Goal: Task Accomplishment & Management: Complete application form

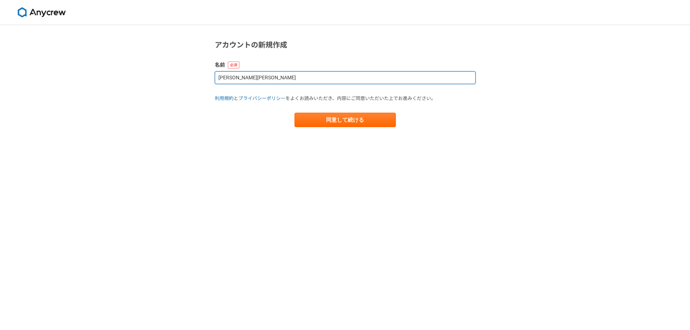
click at [229, 77] on input "[PERSON_NAME][PERSON_NAME]" at bounding box center [345, 77] width 261 height 13
drag, startPoint x: 229, startPoint y: 77, endPoint x: 210, endPoint y: 77, distance: 19.2
click at [210, 77] on section "アカウントの新規作成 名前 [PERSON_NAME][PERSON_NAME]規約 と プライバシーポリシー をよくお読みいただき、内容にご同意いただいた上…" at bounding box center [345, 83] width 275 height 88
click at [239, 80] on input "[PERSON_NAME]" at bounding box center [345, 77] width 261 height 13
paste input "[PERSON_NAME]"
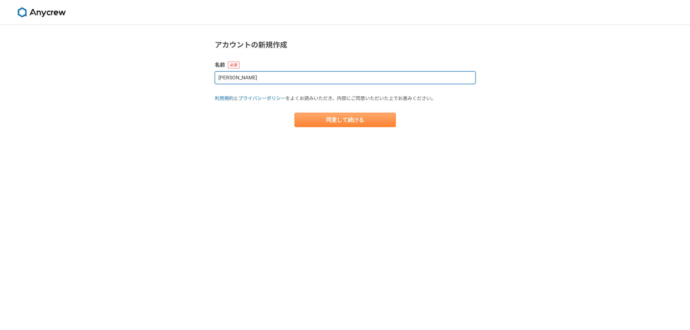
type input "[PERSON_NAME]"
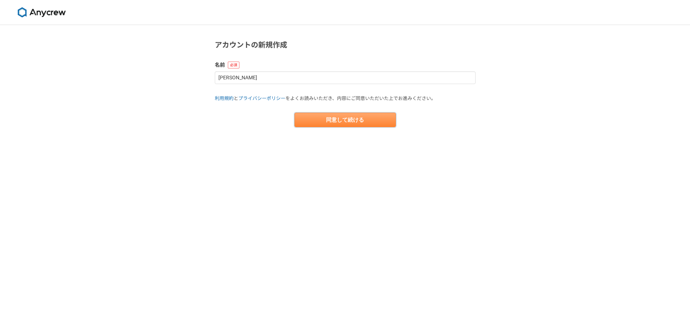
click at [359, 123] on button "同意して続ける" at bounding box center [345, 120] width 101 height 14
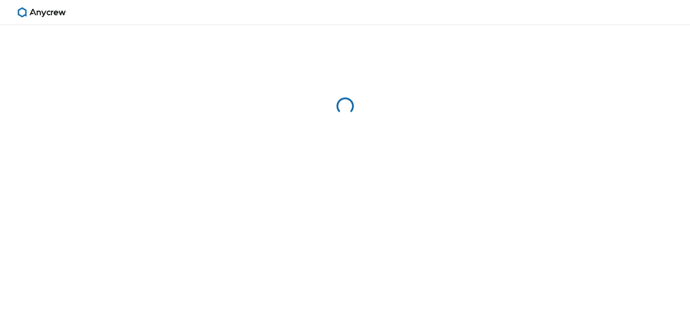
select select "13"
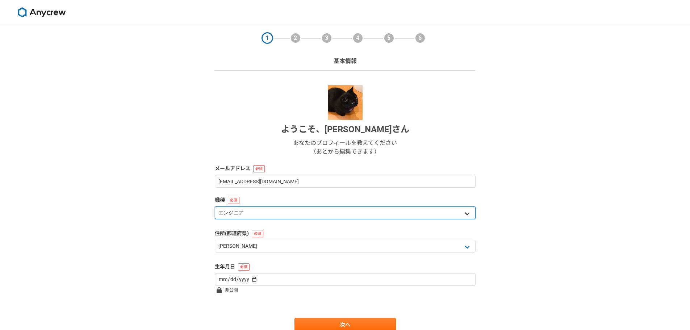
click at [317, 218] on select "エンジニア デザイナー ライター 営業 マーケティング 企画・事業開発 バックオフィス その他" at bounding box center [345, 213] width 261 height 13
select select "8"
click at [215, 207] on select "エンジニア デザイナー ライター 営業 マーケティング 企画・事業開発 バックオフィス その他" at bounding box center [345, 213] width 261 height 13
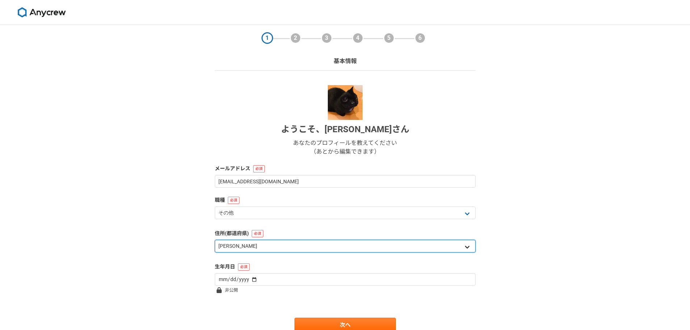
click at [241, 247] on select "北海道 青森県 岩手県 宮城県 秋田県 山形県 福島県 茨城県 栃木県 群馬県 埼玉県 千葉県 東京都 神奈川県 新潟県 富山県 石川県 福井県 山梨県 長野…" at bounding box center [345, 246] width 261 height 13
select select "23"
click at [215, 240] on select "北海道 青森県 岩手県 宮城県 秋田県 山形県 福島県 茨城県 栃木県 群馬県 埼玉県 千葉県 東京都 神奈川県 新潟県 富山県 石川県 福井県 山梨県 長野…" at bounding box center [345, 246] width 261 height 13
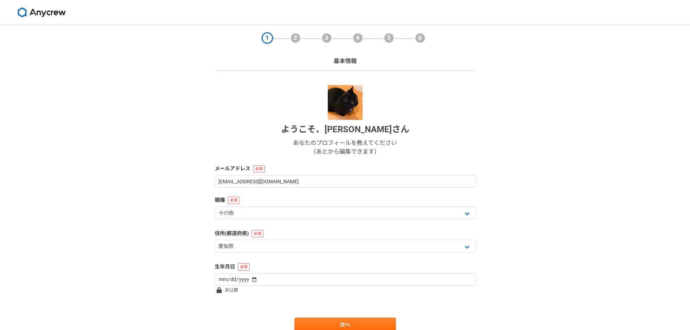
drag, startPoint x: 163, startPoint y: 213, endPoint x: 232, endPoint y: 204, distance: 69.7
click at [163, 212] on div "1 2 3 4 5 6 基本情報 ようこそ、 寺尾里奈 さん あなたのプロフィールを教えてください （あとから編集できます） メールアドレス 1x9dky@g…" at bounding box center [345, 193] width 690 height 336
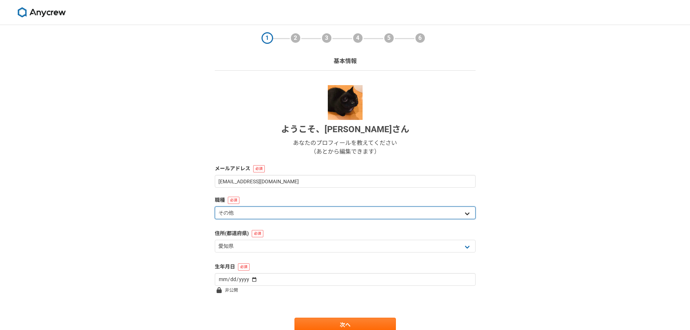
click at [240, 211] on select "エンジニア デザイナー ライター 営業 マーケティング 企画・事業開発 バックオフィス その他" at bounding box center [345, 213] width 261 height 13
click at [215, 207] on select "エンジニア デザイナー ライター 営業 マーケティング 企画・事業開発 バックオフィス その他" at bounding box center [345, 213] width 261 height 13
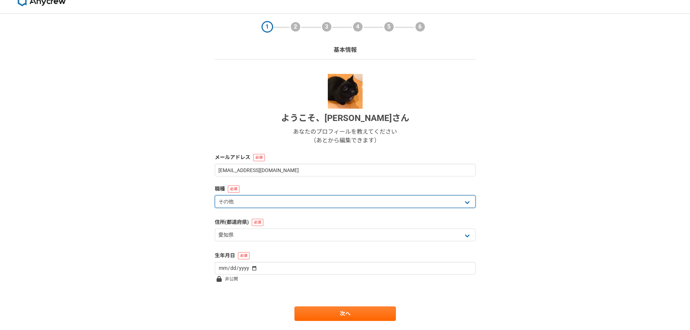
scroll to position [31, 0]
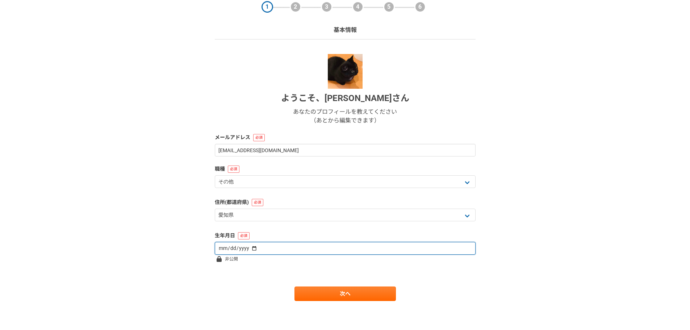
click at [283, 248] on input "date" at bounding box center [345, 248] width 261 height 13
click at [229, 248] on input "date" at bounding box center [345, 248] width 261 height 13
click at [312, 255] on input "date" at bounding box center [345, 248] width 261 height 13
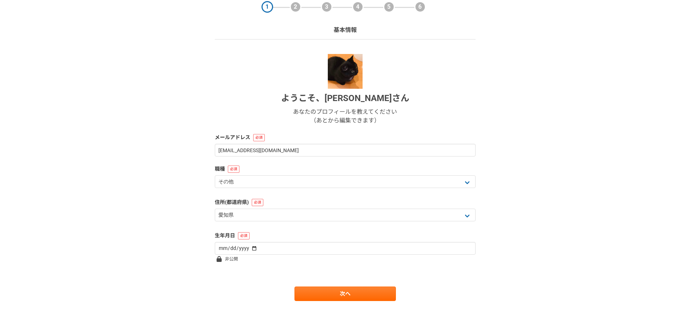
click at [256, 271] on form "ようこそ、 寺尾里奈 さん あなたのプロフィールを教えてください （あとから編集できます） メールアドレス 1x9dky@gmail.com 職種 エンジニア…" at bounding box center [345, 177] width 261 height 247
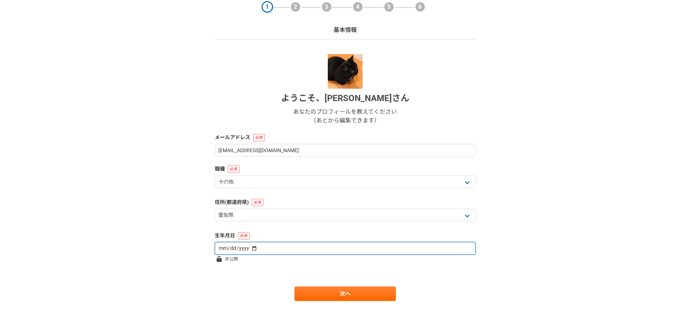
click at [219, 249] on input "date" at bounding box center [345, 248] width 261 height 13
click at [220, 249] on input "date" at bounding box center [345, 248] width 261 height 13
click at [225, 249] on input "date" at bounding box center [345, 248] width 261 height 13
click at [249, 247] on input "date" at bounding box center [345, 248] width 261 height 13
type input "1991-11-19"
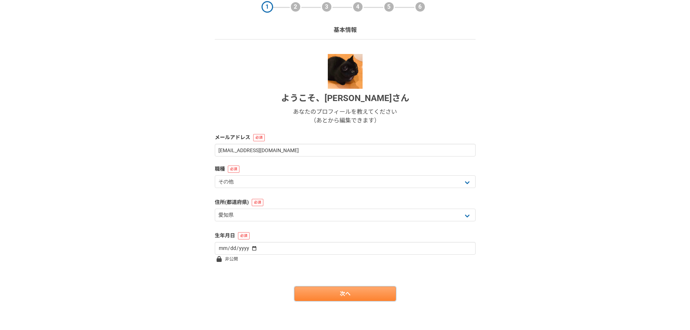
click at [336, 296] on link "次へ" at bounding box center [345, 294] width 101 height 14
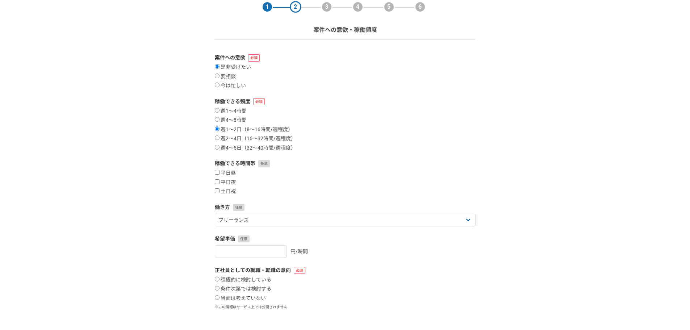
scroll to position [0, 0]
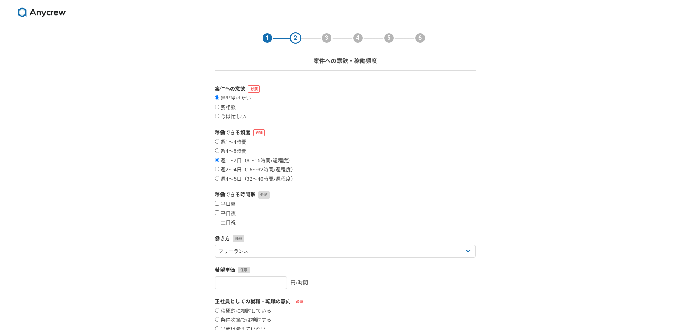
click at [381, 145] on div "週1〜4時間 週4〜8時間 週1〜2日（8〜16時間/週程度） 週2〜4日（16〜32時間/週程度） 週4〜5日（32〜40時間/週程度）" at bounding box center [345, 160] width 261 height 43
click at [217, 108] on input "要相談" at bounding box center [217, 107] width 5 height 5
radio input "true"
click at [218, 170] on input "週2〜4日（16〜32時間/週程度）" at bounding box center [217, 169] width 5 height 5
radio input "true"
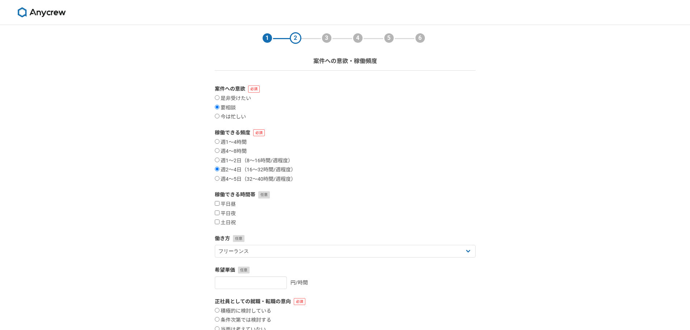
click at [218, 155] on div "週1〜4時間 週4〜8時間 週1〜2日（8〜16時間/週程度） 週2〜4日（16〜32時間/週程度） 週4〜5日（32〜40時間/週程度）" at bounding box center [345, 160] width 261 height 43
click at [217, 161] on input "週1〜2日（8〜16時間/週程度）" at bounding box center [217, 160] width 5 height 5
radio input "true"
click at [220, 99] on label "是非受けたい" at bounding box center [233, 98] width 36 height 7
click at [220, 99] on input "是非受けたい" at bounding box center [217, 97] width 5 height 5
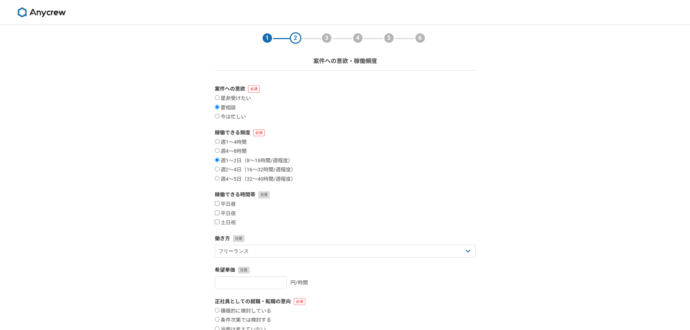
radio input "true"
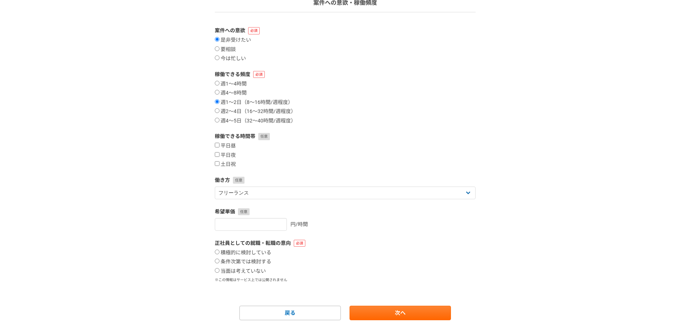
scroll to position [72, 0]
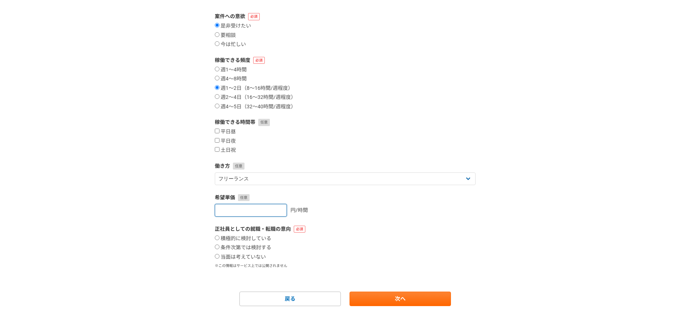
click at [243, 215] on input "number" at bounding box center [251, 210] width 72 height 13
click at [274, 206] on input "number" at bounding box center [251, 210] width 72 height 13
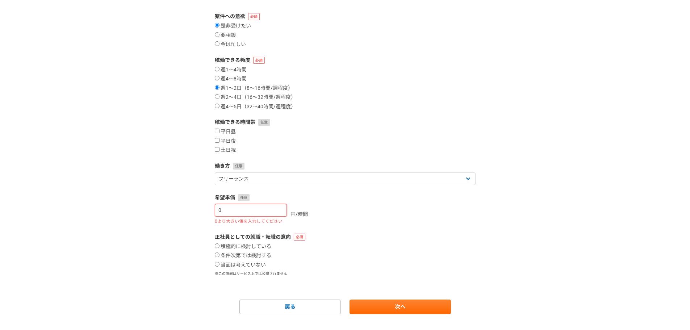
type input "0"
click at [273, 211] on input "0" at bounding box center [251, 210] width 72 height 13
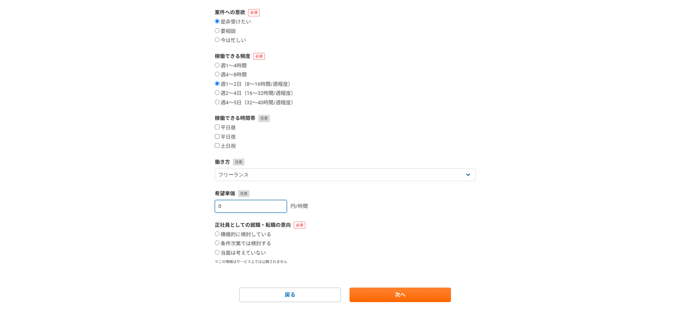
scroll to position [78, 0]
type input "1600"
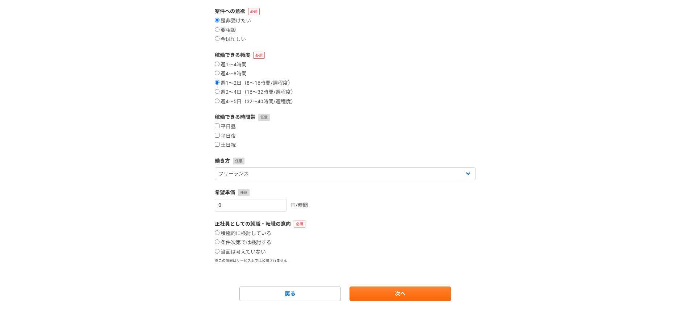
click at [246, 244] on label "条件次第では検討する" at bounding box center [243, 243] width 57 height 7
click at [220, 244] on input "条件次第では検討する" at bounding box center [217, 242] width 5 height 5
radio input "true"
click at [243, 254] on label "当面は考えていない" at bounding box center [240, 252] width 51 height 7
click at [220, 254] on input "当面は考えていない" at bounding box center [217, 251] width 5 height 5
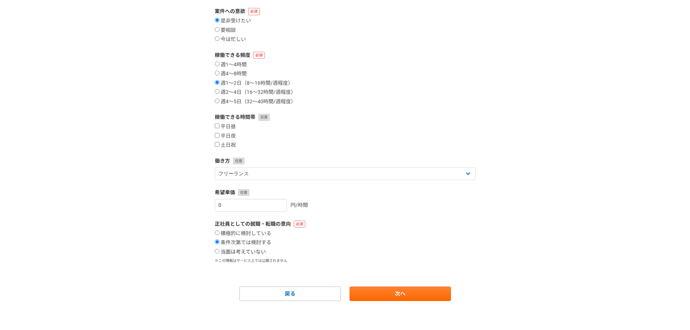
radio input "true"
click at [400, 296] on link "次へ" at bounding box center [400, 294] width 101 height 14
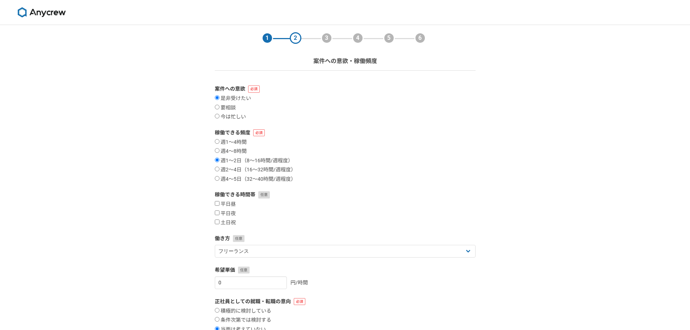
select select
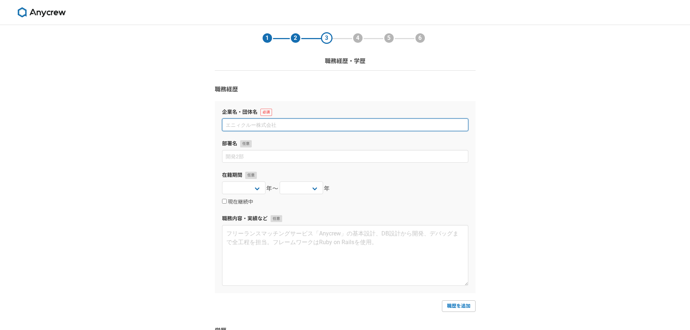
click at [256, 126] on input at bounding box center [345, 124] width 246 height 13
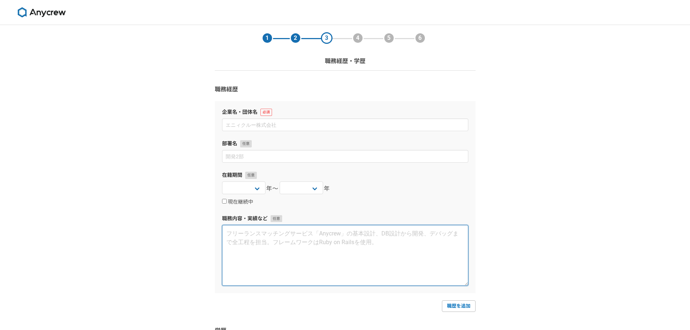
click at [267, 249] on textarea at bounding box center [345, 255] width 246 height 61
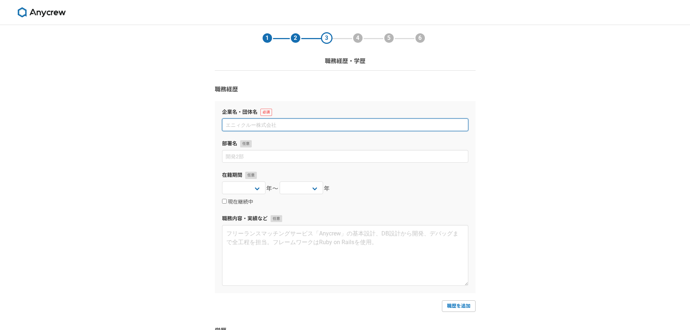
click at [279, 127] on input at bounding box center [345, 124] width 246 height 13
type input "k"
type input "株式会社エイチーム"
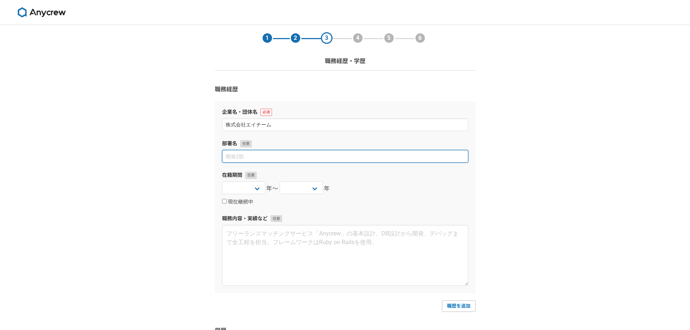
click at [257, 155] on input at bounding box center [345, 156] width 246 height 13
type input "エンターテインメント事業本部"
click at [241, 193] on select "2025 2024 2023 2022 2021 2020 2019 2018 2017 2016 2015 2014 2013 2012 2011 2010…" at bounding box center [243, 188] width 43 height 13
select select "2014"
click at [222, 182] on select "2025 2024 2023 2022 2021 2020 2019 2018 2017 2016 2015 2014 2013 2012 2011 2010…" at bounding box center [243, 188] width 43 height 13
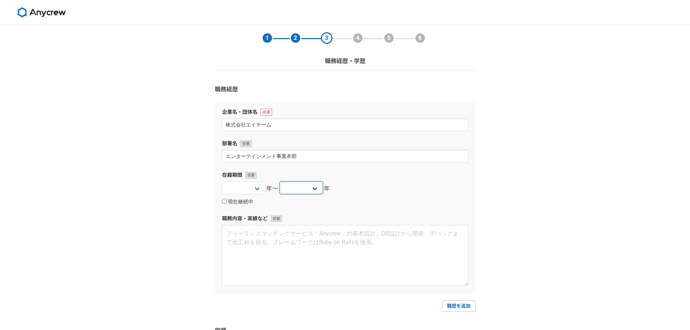
click at [290, 188] on select "2025 2024 2023 2022 2021 2020 2019 2018 2017 2016 2015 2014 2013 2012 2011 2010…" at bounding box center [301, 188] width 43 height 13
select select "2019"
click at [280, 182] on select "2025 2024 2023 2022 2021 2020 2019 2018 2017 2016 2015 2014 2013 2012 2011 2010…" at bounding box center [301, 188] width 43 height 13
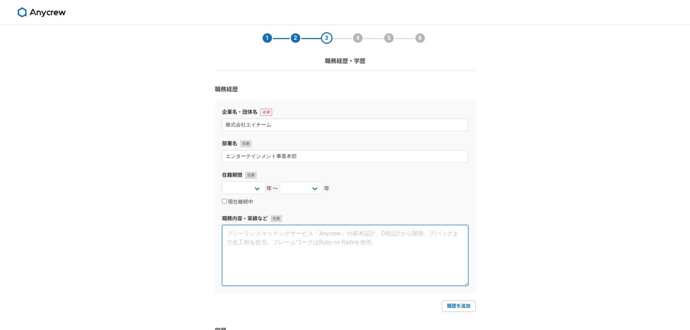
click at [279, 253] on textarea at bounding box center [345, 255] width 246 height 61
drag, startPoint x: 257, startPoint y: 242, endPoint x: 267, endPoint y: 245, distance: 11.3
click at [257, 242] on textarea at bounding box center [345, 255] width 246 height 61
click at [288, 233] on textarea "スマートフォンゲームのプランナー ・ユニゾンリーグ ・AKB48ステージファイターなど" at bounding box center [345, 255] width 246 height 61
drag, startPoint x: 228, startPoint y: 233, endPoint x: 260, endPoint y: 262, distance: 43.4
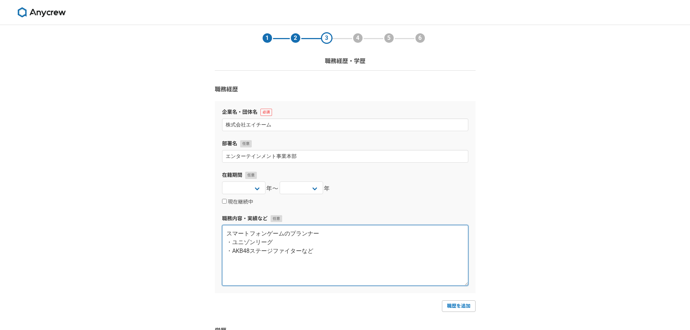
click at [228, 233] on textarea "スマートフォンゲームのプランナー ・ユニゾンリーグ ・AKB48ステージファイターなど" at bounding box center [345, 255] width 246 height 61
type textarea "既存スマートフォンゲームのプランナー ・ユニゾンリーグ ・AKB48ステージファイターなど"
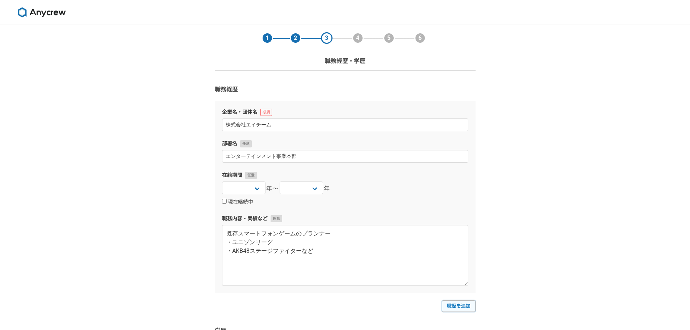
click at [448, 309] on link "職歴を追加" at bounding box center [459, 306] width 34 height 12
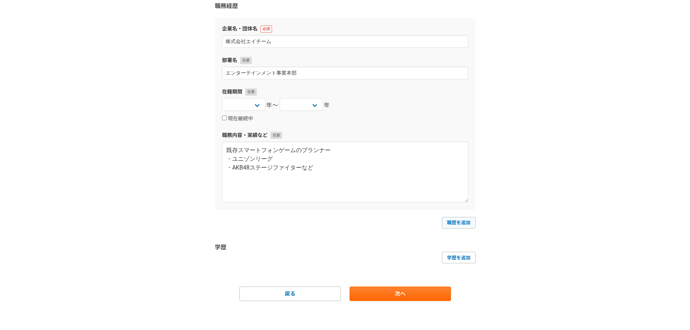
select select
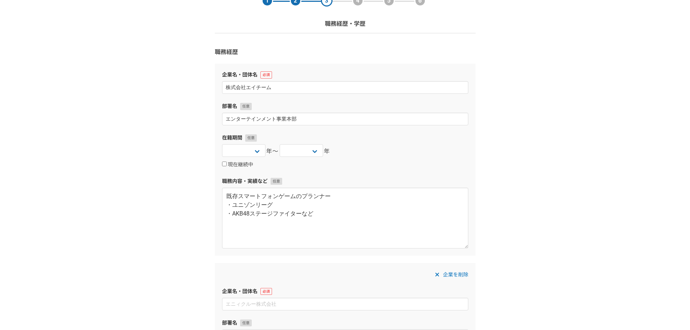
scroll to position [72, 0]
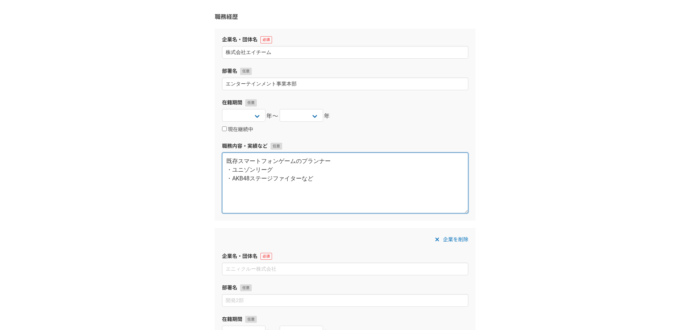
click at [356, 162] on textarea "既存スマートフォンゲームのプランナー ・ユニゾンリーグ ・AKB48ステージファイターなど" at bounding box center [345, 183] width 246 height 61
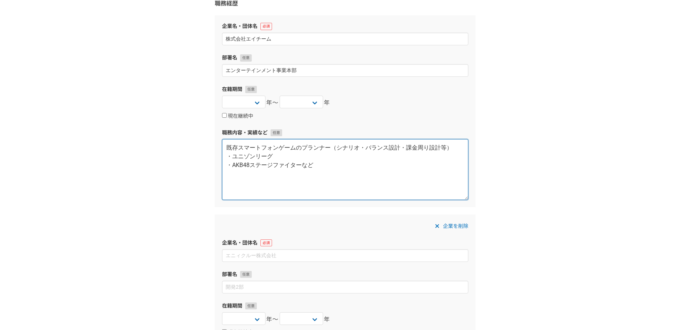
scroll to position [145, 0]
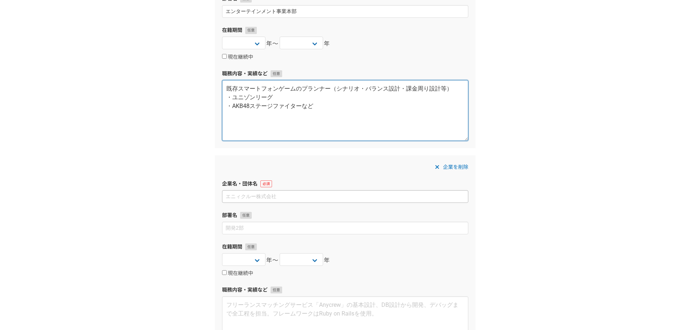
type textarea "既存スマートフォンゲームのプランナー（シナリオ・バランス設計・課金周り設計等） ・ユニゾンリーグ ・AKB48ステージファイターなど"
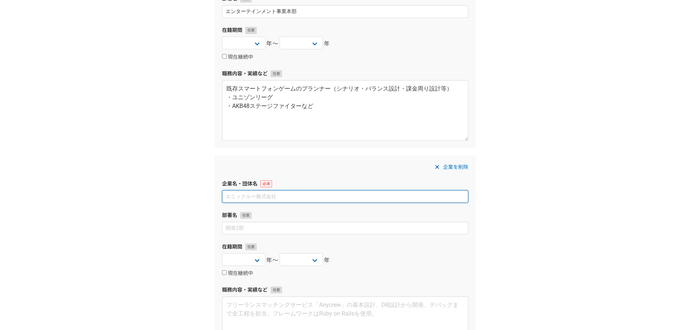
click at [250, 196] on input at bounding box center [345, 196] width 246 height 13
type input "エルクリエイター株式会社"
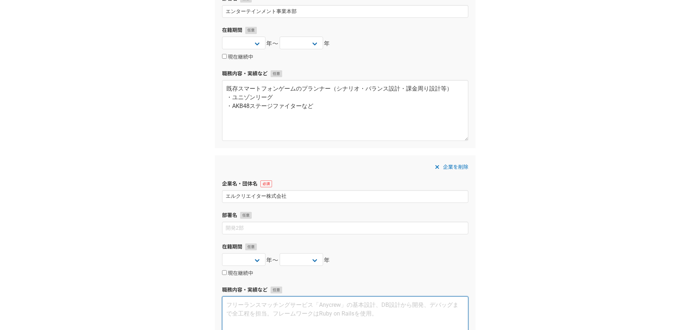
click at [258, 307] on textarea at bounding box center [345, 326] width 246 height 61
click at [226, 302] on textarea "Lステップの導入" at bounding box center [345, 326] width 246 height 61
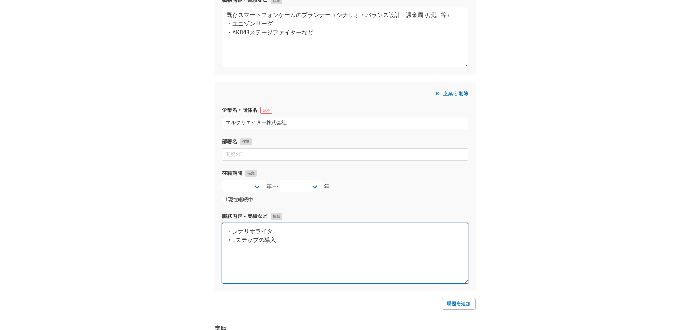
scroll to position [254, 0]
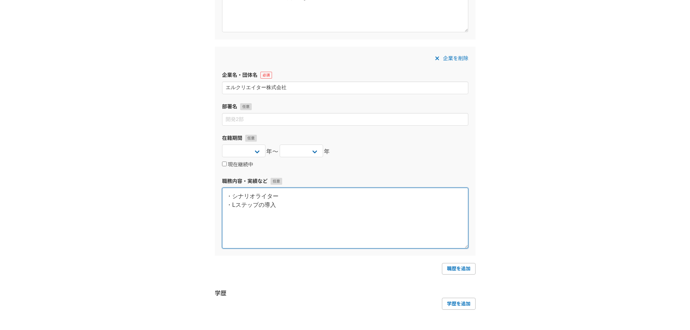
click at [312, 199] on textarea "・シナリオライター ・Lステップの導入" at bounding box center [345, 218] width 246 height 61
click at [307, 208] on textarea "・シナリオライター ・Lステップの導入" at bounding box center [345, 218] width 246 height 61
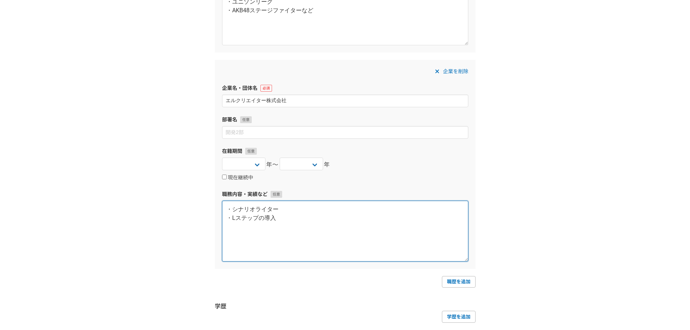
scroll to position [217, 0]
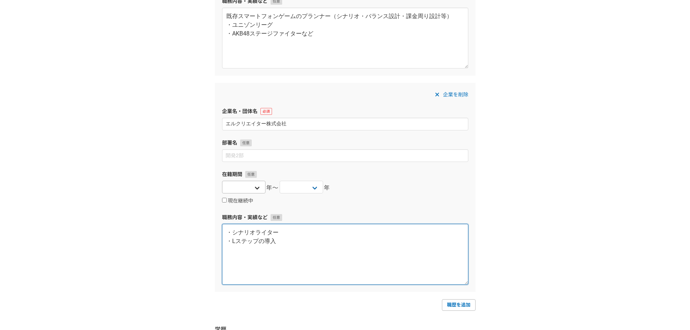
type textarea "・シナリオライター ・Lステップの導入"
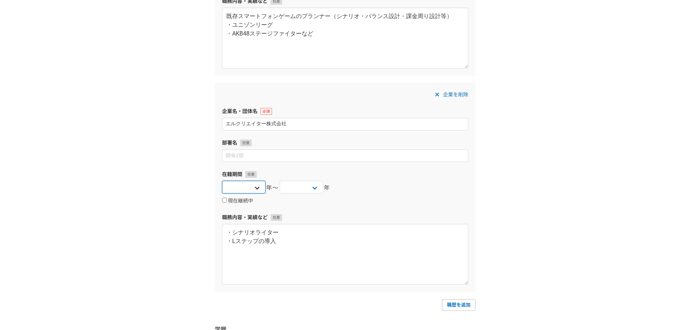
click at [250, 188] on select "2025 2024 2023 2022 2021 2020 2019 2018 2017 2016 2015 2014 2013 2012 2011 2010…" at bounding box center [243, 187] width 43 height 13
click at [222, 181] on select "2025 2024 2023 2022 2021 2020 2019 2018 2017 2016 2015 2014 2013 2012 2011 2010…" at bounding box center [243, 187] width 43 height 13
click at [255, 188] on select "2025 2024 2023 2022 2021 2020 2019 2018 2017 2016 2015 2014 2013 2012 2011 2010…" at bounding box center [243, 187] width 43 height 13
select select "2021"
click at [222, 181] on select "2025 2024 2023 2022 2021 2020 2019 2018 2017 2016 2015 2014 2013 2012 2011 2010…" at bounding box center [243, 187] width 43 height 13
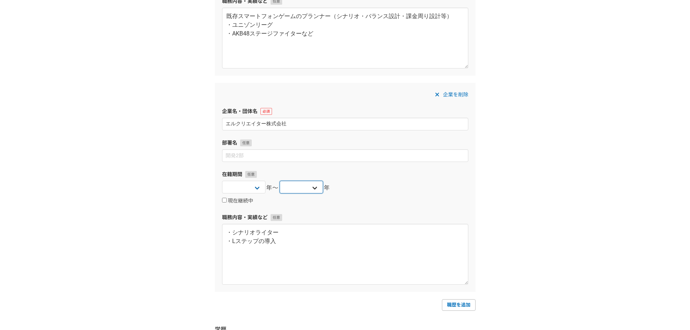
click at [308, 193] on select "2025 2024 2023 2022 2021 2020 2019 2018 2017 2016 2015 2014 2013 2012 2011 2010…" at bounding box center [301, 187] width 43 height 13
select select "2022"
click at [280, 181] on select "2025 2024 2023 2022 2021 2020 2019 2018 2017 2016 2015 2014 2013 2012 2011 2010…" at bounding box center [301, 187] width 43 height 13
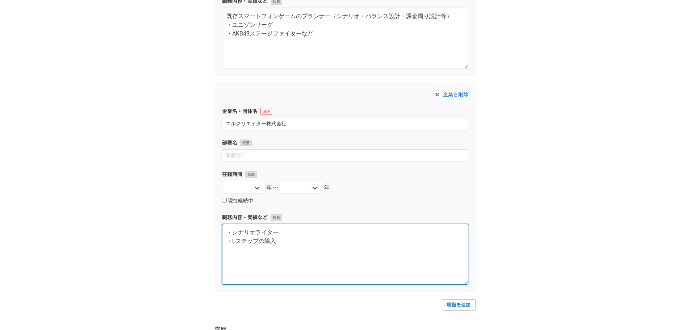
click at [295, 251] on textarea "・シナリオライター ・Lステップの導入" at bounding box center [345, 254] width 246 height 61
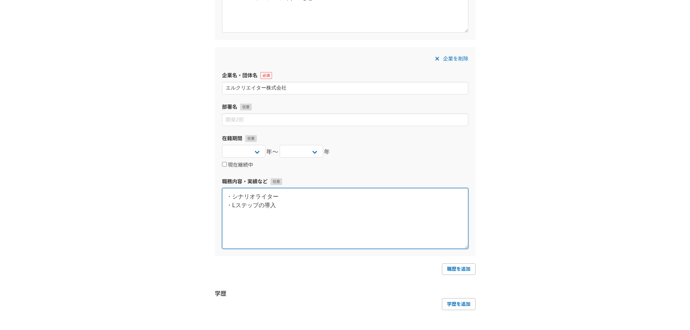
scroll to position [254, 0]
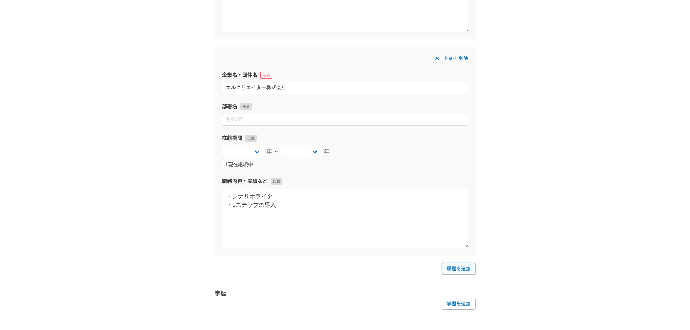
click at [454, 268] on link "職歴を追加" at bounding box center [459, 269] width 34 height 12
select select
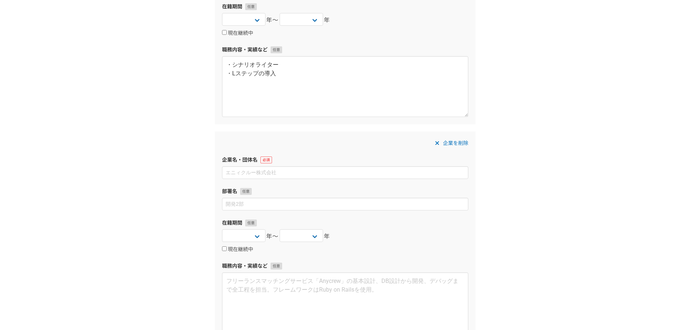
scroll to position [399, 0]
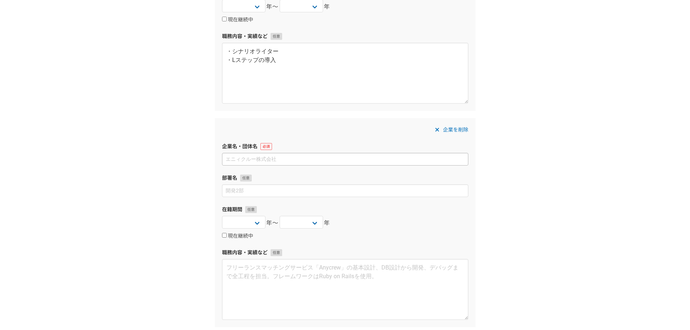
click at [253, 164] on input at bounding box center [345, 159] width 246 height 13
type input "あ"
type input "株"
type input "株式会社アクセス"
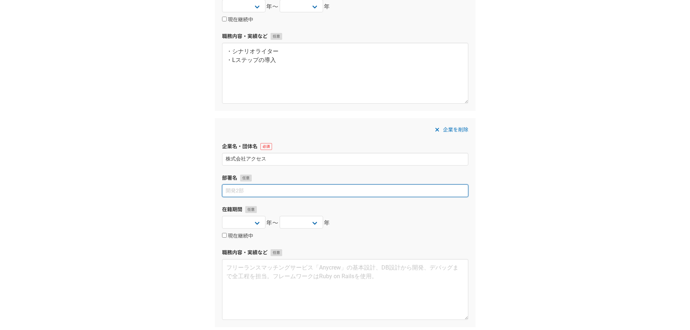
click at [271, 191] on input at bounding box center [345, 190] width 246 height 13
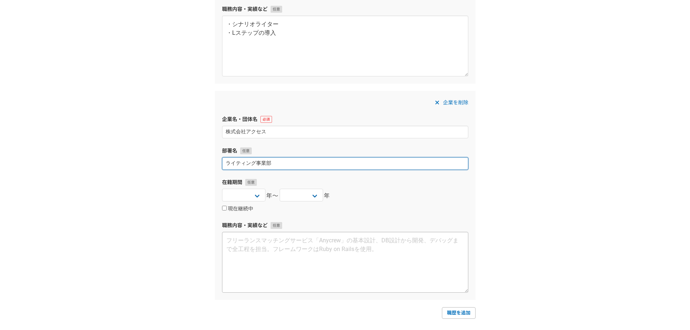
scroll to position [471, 0]
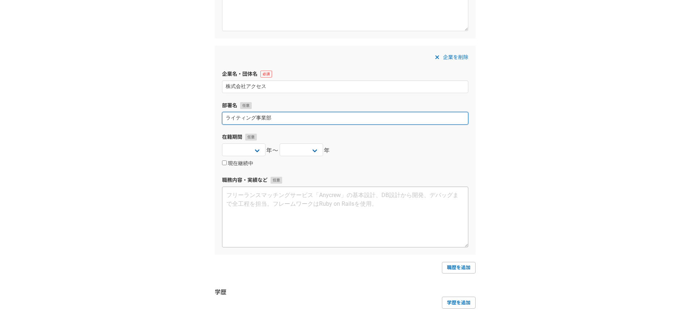
type input "ライティング事業部"
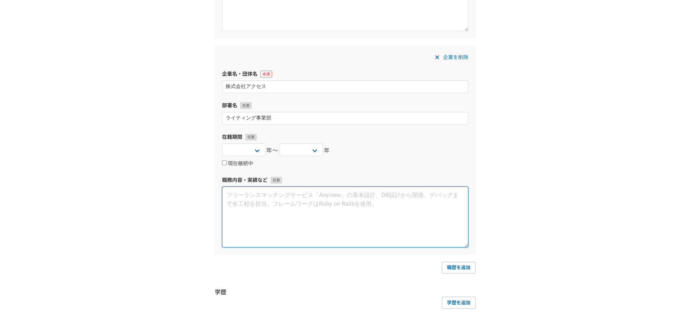
click at [265, 220] on textarea at bounding box center [345, 217] width 246 height 61
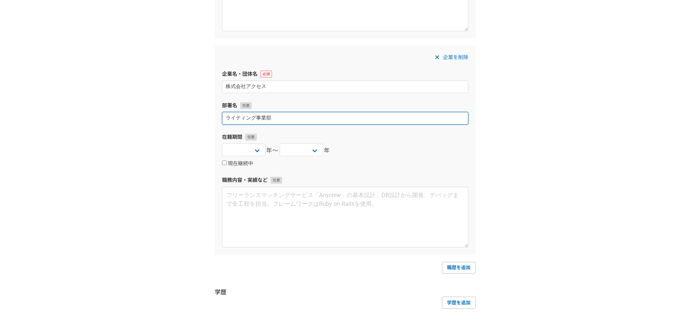
click at [286, 120] on input "ライティング事業部" at bounding box center [345, 118] width 246 height 13
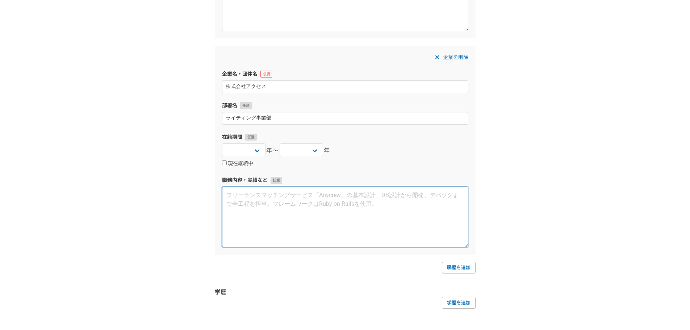
drag, startPoint x: 253, startPoint y: 203, endPoint x: 257, endPoint y: 204, distance: 4.1
click at [255, 203] on textarea at bounding box center [345, 217] width 246 height 61
click at [257, 206] on textarea at bounding box center [345, 217] width 246 height 61
type textarea "ｊ"
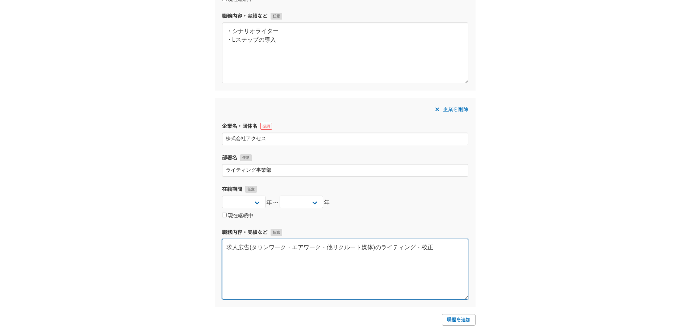
scroll to position [435, 0]
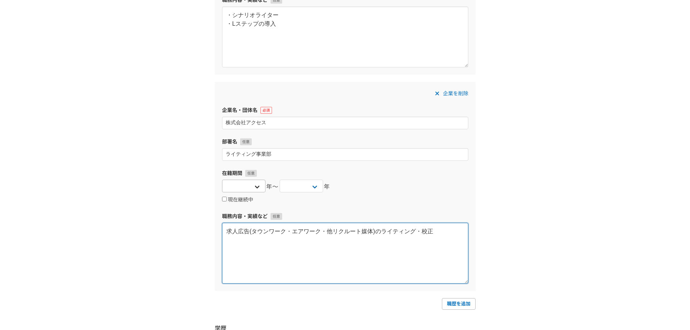
type textarea "求人広告(タウンワーク・エアワーク・他リクルート媒体)のライティング・校正"
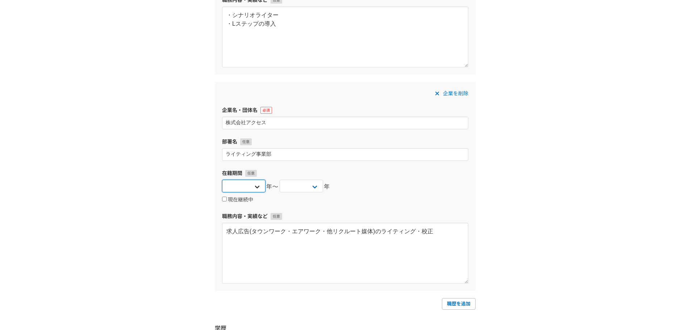
click at [257, 185] on select "2025 2024 2023 2022 2021 2020 2019 2018 2017 2016 2015 2014 2013 2012 2011 2010…" at bounding box center [243, 186] width 43 height 13
select select "2022"
click at [222, 180] on select "2025 2024 2023 2022 2021 2020 2019 2018 2017 2016 2015 2014 2013 2012 2011 2010…" at bounding box center [243, 186] width 43 height 13
click at [301, 183] on select "2025 2024 2023 2022 2021 2020 2019 2018 2017 2016 2015 2014 2013 2012 2011 2010…" at bounding box center [301, 186] width 43 height 13
select select "2023"
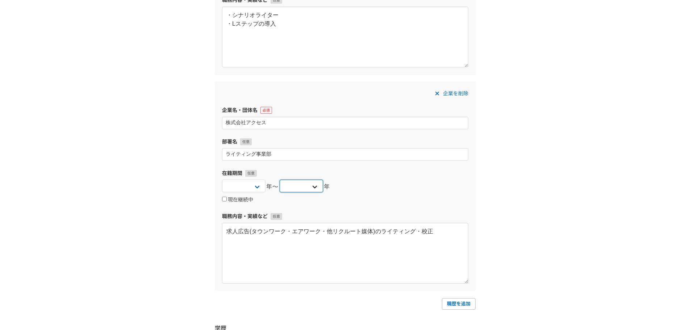
click at [280, 180] on select "2025 2024 2023 2022 2021 2020 2019 2018 2017 2016 2015 2014 2013 2012 2011 2010…" at bounding box center [301, 186] width 43 height 13
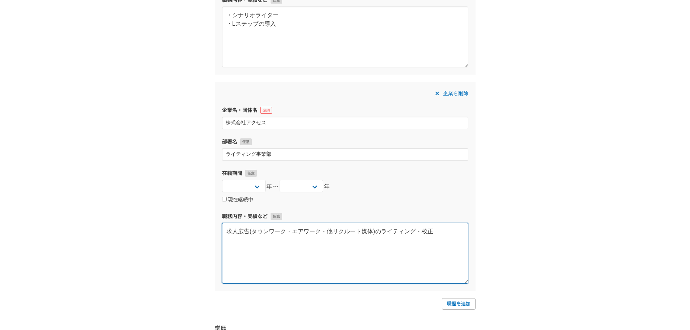
drag, startPoint x: 237, startPoint y: 245, endPoint x: 247, endPoint y: 247, distance: 9.9
click at [238, 245] on textarea "求人広告(タウンワーク・エアワーク・他リクルート媒体)のライティング・校正" at bounding box center [345, 253] width 246 height 61
drag, startPoint x: 436, startPoint y: 230, endPoint x: 434, endPoint y: 284, distance: 54.4
click at [436, 230] on textarea "求人広告(タウンワーク・エアワーク・他リクルート媒体)のライティング・校正" at bounding box center [345, 253] width 246 height 61
type textarea "求人広告(タウンワーク・エアワーク・他リクルート媒体)のライティング・校正 YouTubeの動画編集"
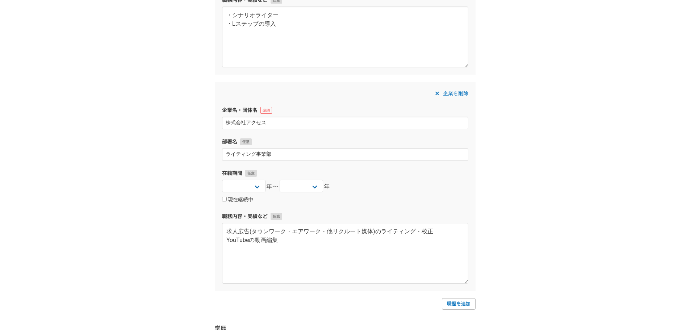
click at [205, 259] on div "1 2 3 4 5 6 職務経歴・学歴 職務経歴 企業名・団体名 株式会社エイチーム 部署名 エンターテインメント事業本部 在籍期間 2025 2024 20…" at bounding box center [345, 0] width 690 height 821
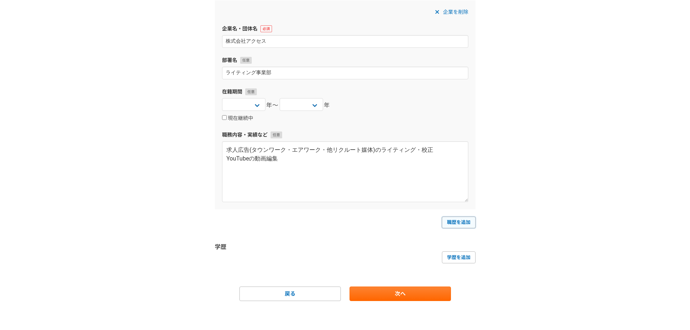
click at [449, 222] on link "職歴を追加" at bounding box center [459, 223] width 34 height 12
select select
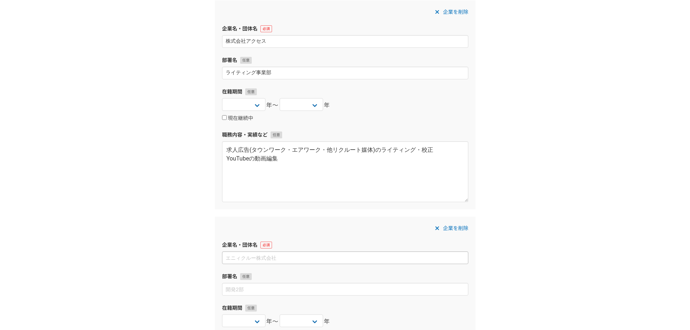
drag, startPoint x: 270, startPoint y: 261, endPoint x: 274, endPoint y: 263, distance: 3.7
click at [271, 261] on input at bounding box center [345, 257] width 246 height 13
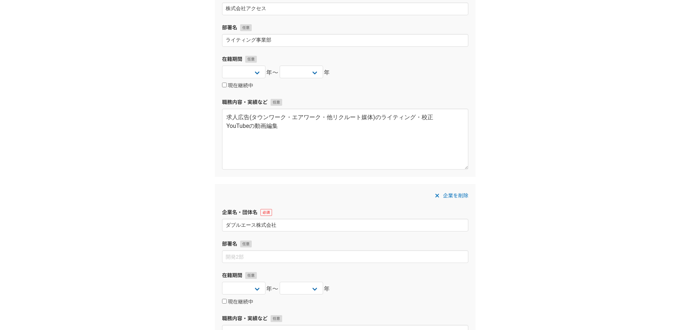
scroll to position [589, 0]
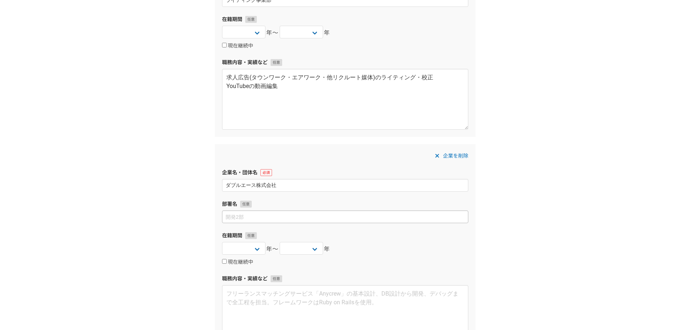
type input "ダブルエース株式会社"
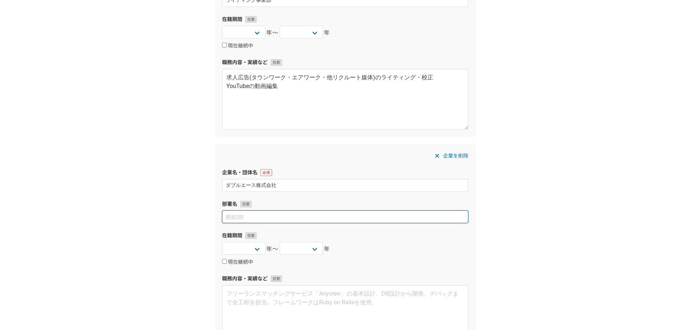
click at [286, 218] on input at bounding box center [345, 217] width 246 height 13
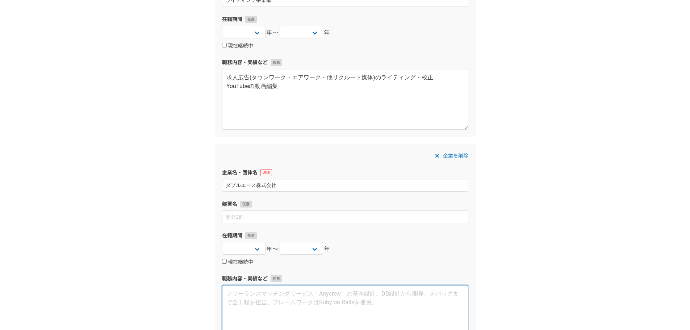
click at [255, 300] on textarea at bounding box center [345, 315] width 246 height 61
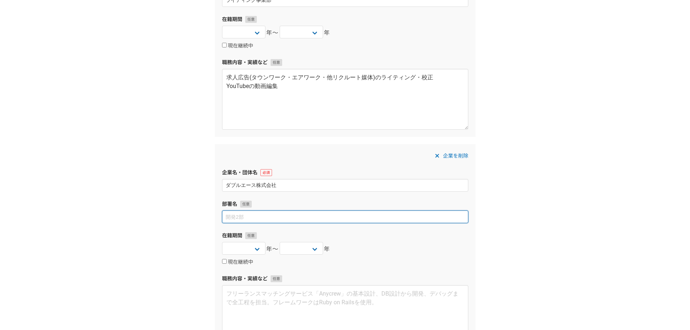
click at [258, 216] on input at bounding box center [345, 217] width 246 height 13
type input "SNS事業本部"
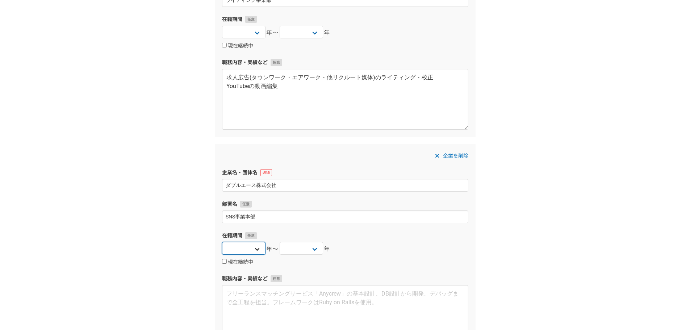
click at [255, 245] on select "2025 2024 2023 2022 2021 2020 2019 2018 2017 2016 2015 2014 2013 2012 2011 2010…" at bounding box center [243, 248] width 43 height 13
select select "2023"
click at [222, 242] on select "2025 2024 2023 2022 2021 2020 2019 2018 2017 2016 2015 2014 2013 2012 2011 2010…" at bounding box center [243, 248] width 43 height 13
click at [246, 262] on label "現在継続中" at bounding box center [237, 262] width 31 height 7
click at [227, 262] on input "現在継続中" at bounding box center [224, 261] width 5 height 5
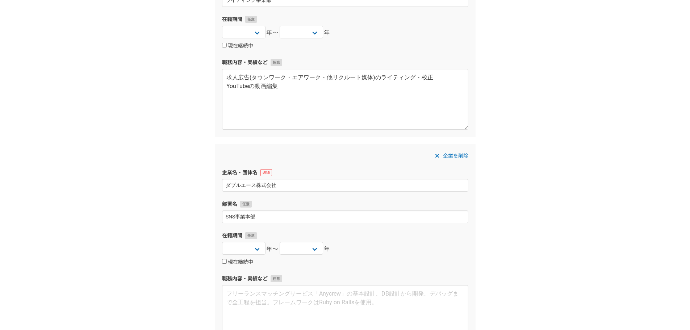
checkbox input "true"
click at [250, 311] on textarea at bounding box center [345, 315] width 246 height 61
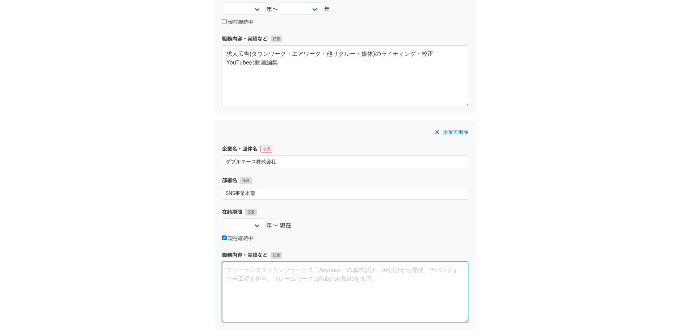
scroll to position [625, 0]
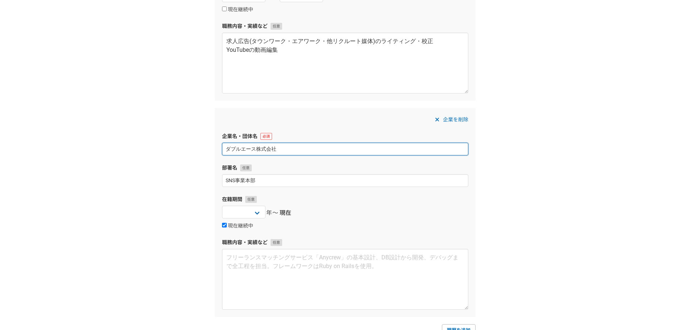
click at [290, 145] on input "ダブルエース株式会社" at bounding box center [345, 149] width 246 height 13
type input "ダブルエース株式会社（業務委託）"
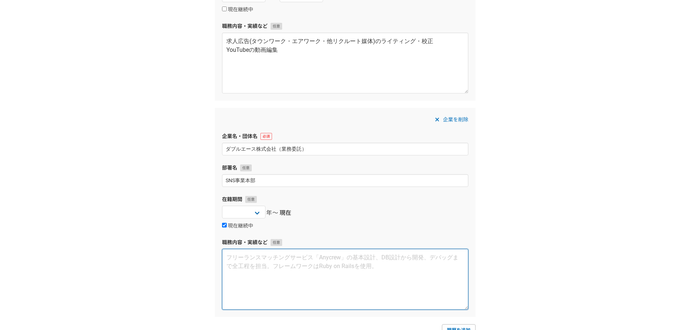
click at [269, 287] on textarea at bounding box center [345, 279] width 246 height 61
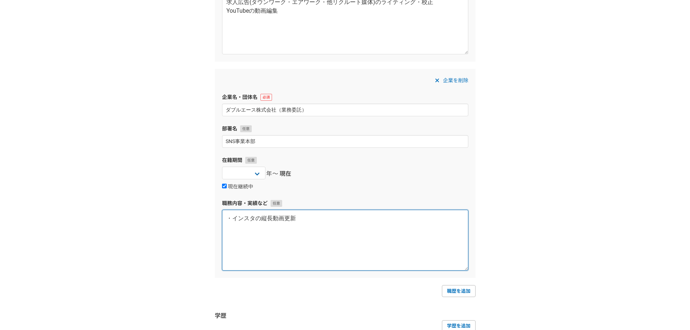
scroll to position [698, 0]
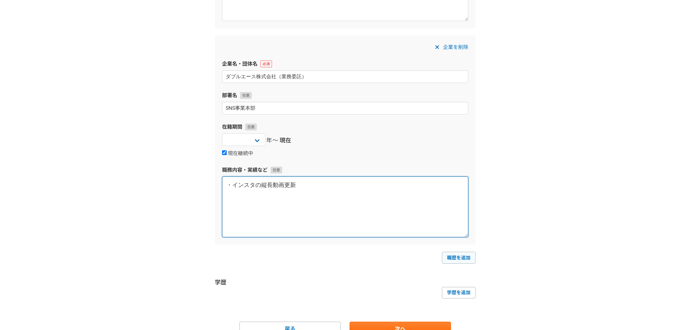
type textarea "・インスタの縦長動画更新"
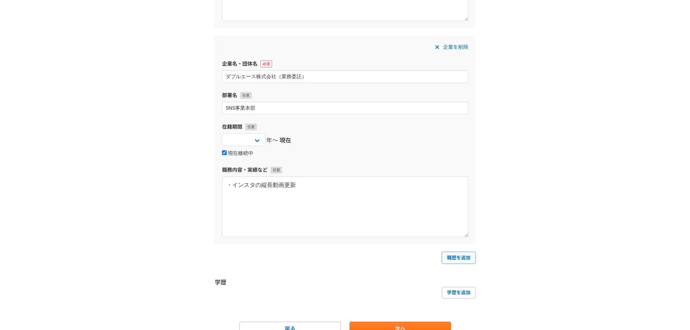
click at [470, 260] on link "職歴を追加" at bounding box center [459, 258] width 34 height 12
select select
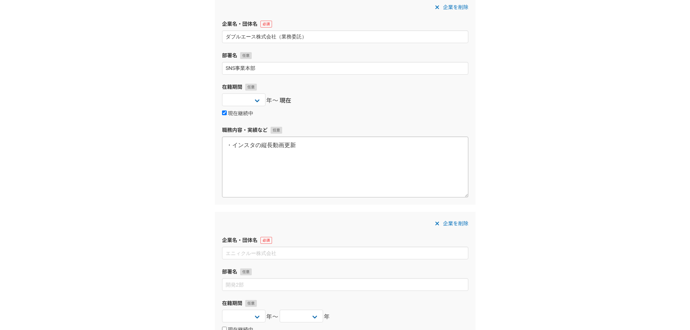
scroll to position [734, 0]
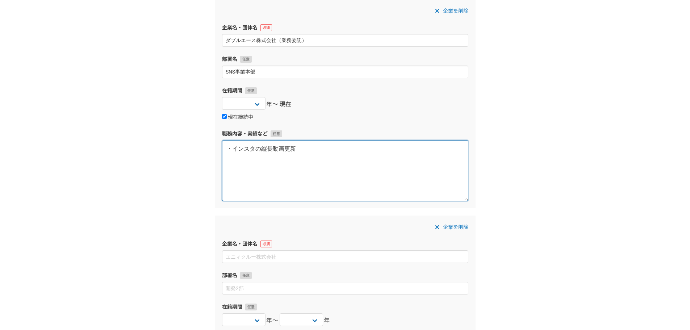
drag, startPoint x: 323, startPoint y: 158, endPoint x: 319, endPoint y: 160, distance: 4.4
click at [322, 159] on textarea "・インスタの縦長動画更新" at bounding box center [345, 170] width 246 height 61
click at [358, 149] on textarea "・インスタの縦長動画（※育休で一旦お休み）" at bounding box center [345, 170] width 246 height 61
drag, startPoint x: 358, startPoint y: 149, endPoint x: 287, endPoint y: 148, distance: 71.4
click at [287, 148] on textarea "・インスタの縦長動画（※育休で一旦お休み）" at bounding box center [345, 170] width 246 height 61
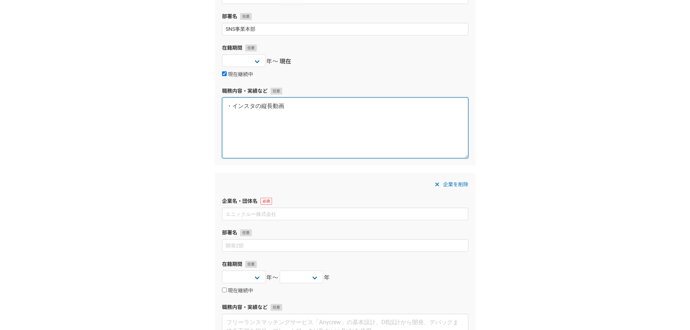
scroll to position [806, 0]
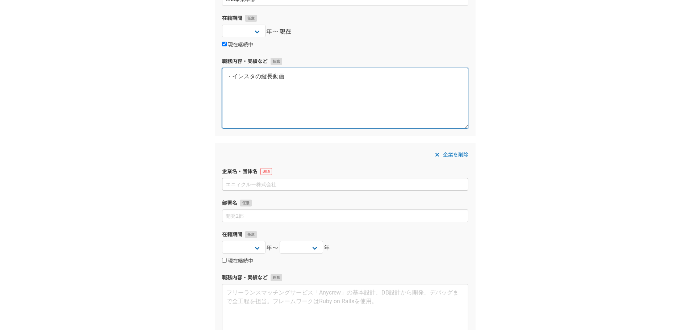
type textarea "・インスタの縦長動画"
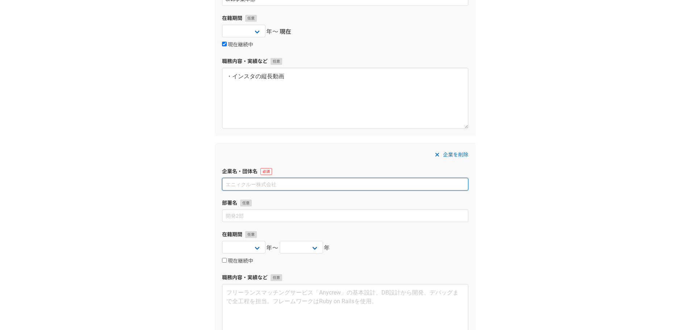
click at [302, 187] on input at bounding box center [345, 184] width 246 height 13
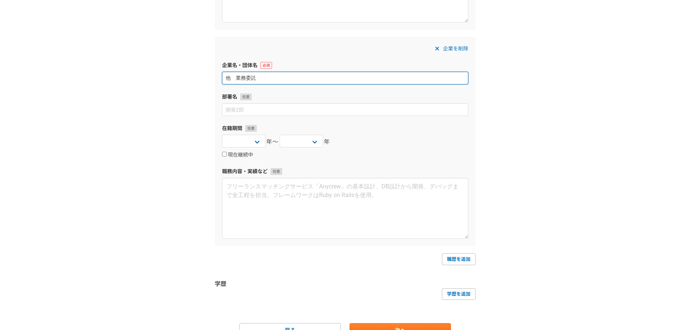
scroll to position [915, 0]
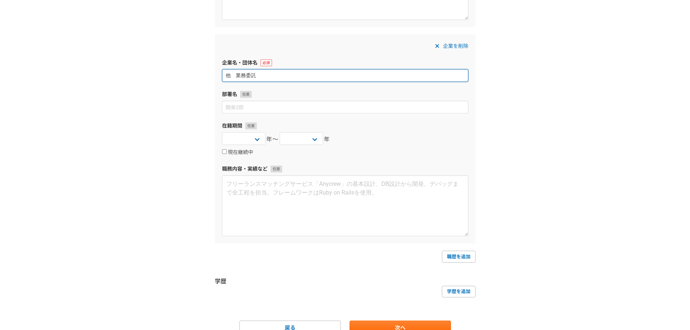
type input "他　業務委託"
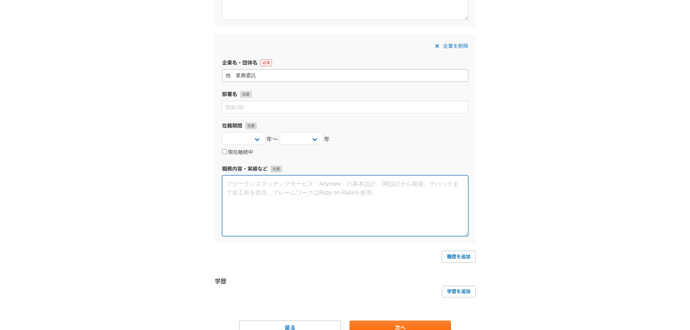
click at [302, 187] on textarea at bounding box center [345, 205] width 246 height 61
click at [280, 199] on textarea at bounding box center [345, 205] width 246 height 61
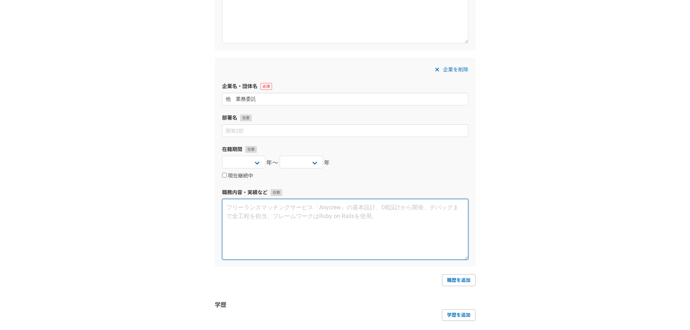
scroll to position [879, 0]
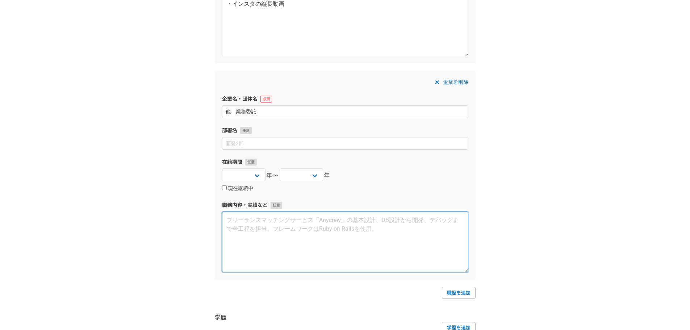
click at [355, 240] on textarea at bounding box center [345, 242] width 246 height 61
paste textarea "◆現代白書(構成と編集)※2024年 https://www.youtube.com/channel/UCaZDANdpYVKe8PXKaI5H2pA ◆白男…"
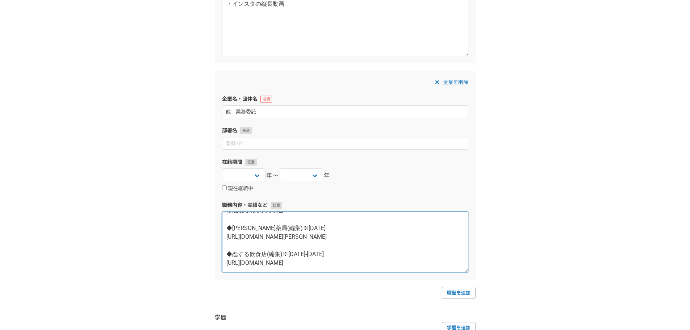
scroll to position [0, 0]
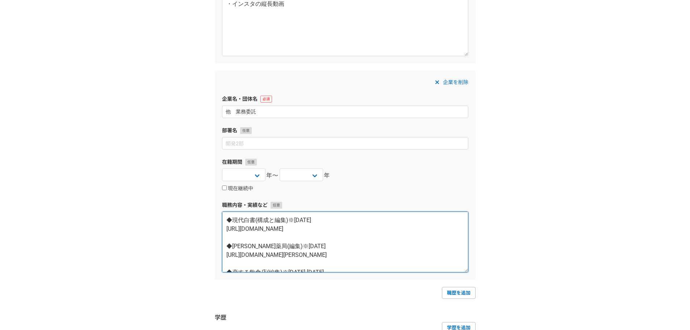
click at [228, 220] on textarea "◆現代白書(構成と編集)※2024年 https://www.youtube.com/channel/UCaZDANdpYVKe8PXKaI5H2pA ◆白男…" at bounding box center [345, 242] width 246 height 61
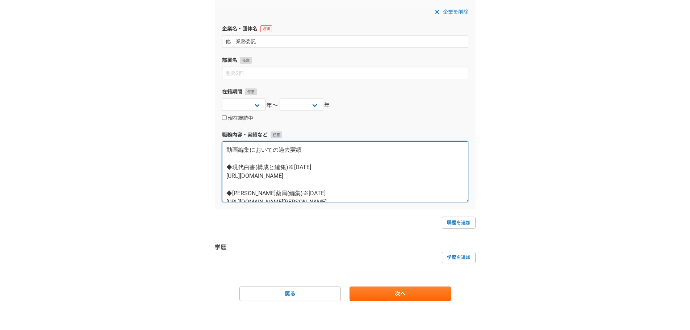
click at [267, 155] on textarea "動画編集においての過去実績 ◆現代白書(構成と編集)※2024年 https://www.youtube.com/channel/UCaZDANdpYVKe8…" at bounding box center [345, 171] width 246 height 61
click at [226, 151] on textarea "動画編集においての過去実績 ◆現代白書(構成と編集)※2024年 https://www.youtube.com/channel/UCaZDANdpYVKe8…" at bounding box center [345, 171] width 246 height 61
type textarea "▼動画編集においての過去実績 ◆現代白書(構成と編集)※2024年 https://www.youtube.com/channel/UCaZDANdpYVKe…"
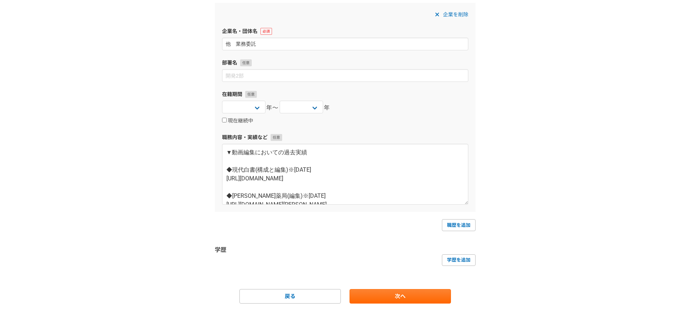
scroll to position [949, 0]
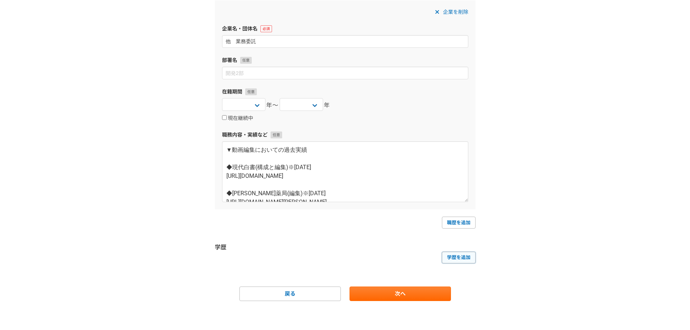
click at [459, 259] on link "学歴を追加" at bounding box center [459, 258] width 34 height 12
select select
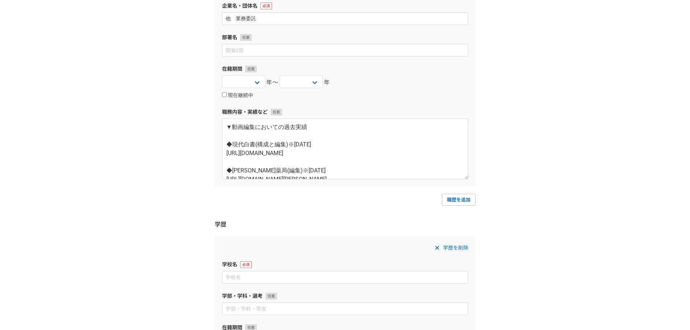
scroll to position [1058, 0]
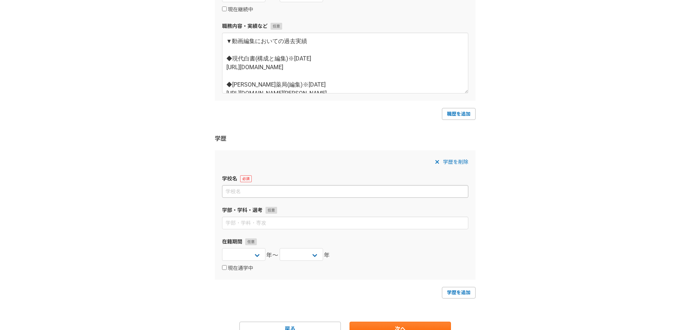
click at [236, 189] on input at bounding box center [345, 191] width 246 height 13
click at [236, 193] on input at bounding box center [345, 191] width 246 height 13
type input "株"
type input "岐阜大学"
click at [254, 224] on input at bounding box center [345, 223] width 246 height 13
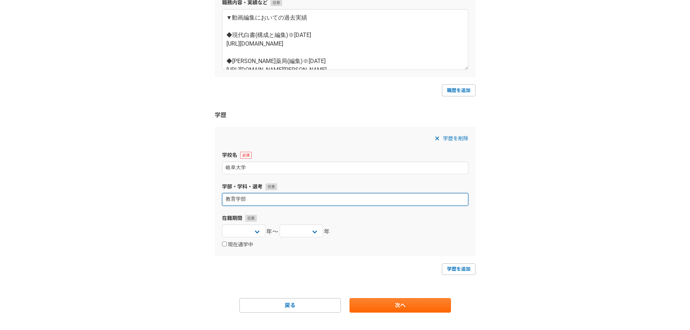
scroll to position [1093, 0]
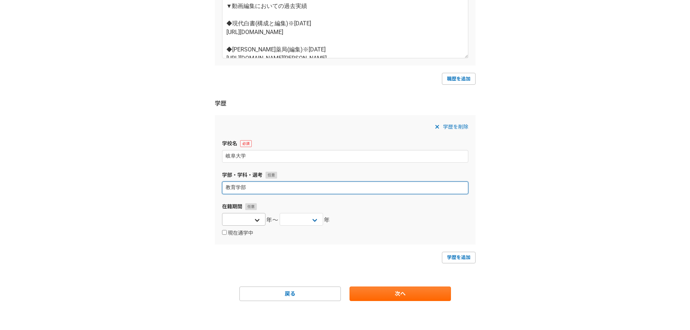
type input "教育学部"
click at [252, 217] on select "2025 2024 2023 2022 2021 2020 2019 2018 2017 2016 2015 2014 2013 2012 2011 2010…" at bounding box center [243, 219] width 43 height 13
click at [252, 216] on select "2025 2024 2023 2022 2021 2020 2019 2018 2017 2016 2015 2014 2013 2012 2011 2010…" at bounding box center [243, 219] width 43 height 13
click at [249, 223] on select "2025 2024 2023 2022 2021 2020 2019 2018 2017 2016 2015 2014 2013 2012 2011 2010…" at bounding box center [243, 219] width 43 height 13
select select "2010"
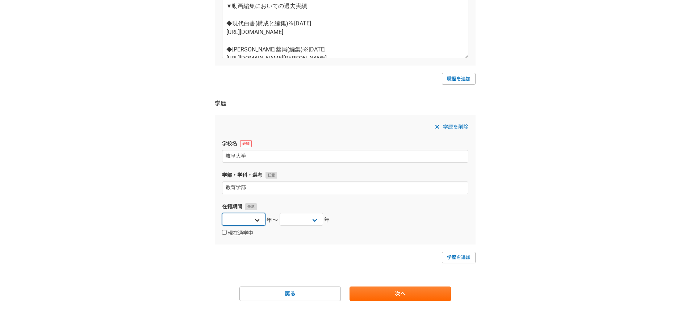
click at [222, 213] on select "2025 2024 2023 2022 2021 2020 2019 2018 2017 2016 2015 2014 2013 2012 2011 2010…" at bounding box center [243, 219] width 43 height 13
click at [301, 222] on select "2025 2024 2023 2022 2021 2020 2019 2018 2017 2016 2015 2014 2013 2012 2011 2010…" at bounding box center [301, 219] width 43 height 13
select select "2014"
click at [280, 213] on select "2025 2024 2023 2022 2021 2020 2019 2018 2017 2016 2015 2014 2013 2012 2011 2010…" at bounding box center [301, 219] width 43 height 13
drag, startPoint x: 179, startPoint y: 230, endPoint x: 187, endPoint y: 232, distance: 8.5
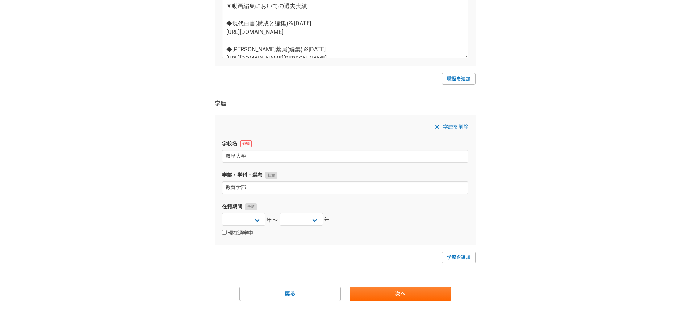
click at [422, 296] on link "次へ" at bounding box center [400, 294] width 101 height 14
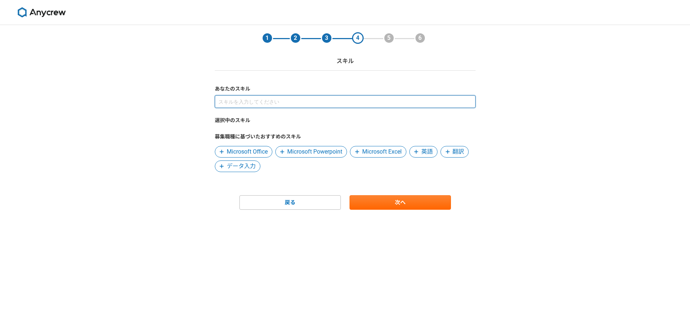
click at [267, 102] on input at bounding box center [345, 101] width 261 height 13
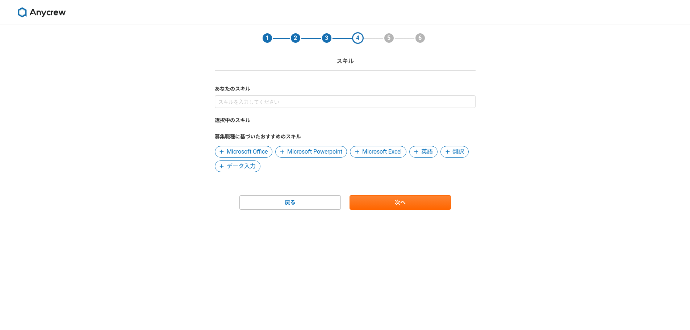
click at [299, 150] on span "Microsoft Powerpoint" at bounding box center [314, 151] width 55 height 9
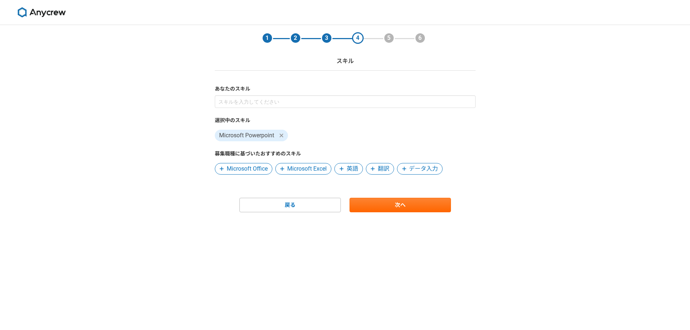
click at [246, 172] on span "Microsoft Office" at bounding box center [247, 169] width 41 height 9
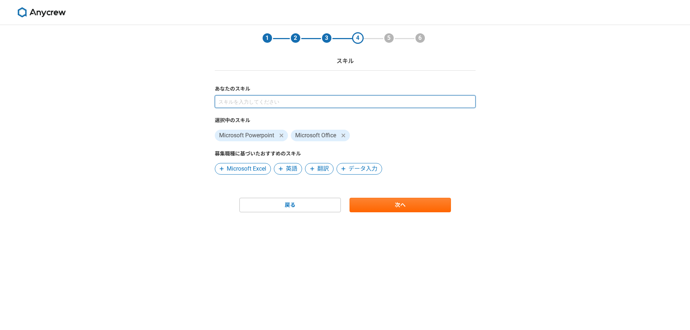
click at [284, 100] on input at bounding box center [345, 101] width 261 height 13
type input "動画編集"
click at [266, 101] on input at bounding box center [345, 101] width 261 height 13
type input "あ"
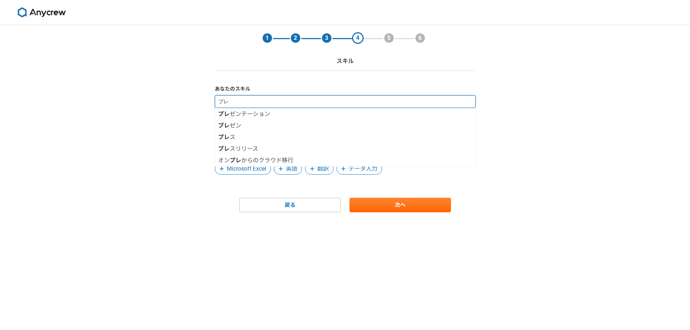
type input "プ"
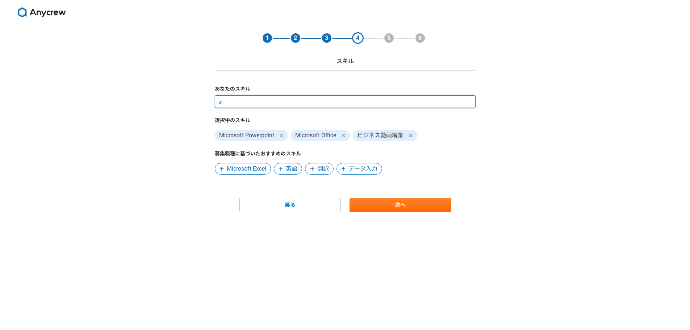
type input "pre"
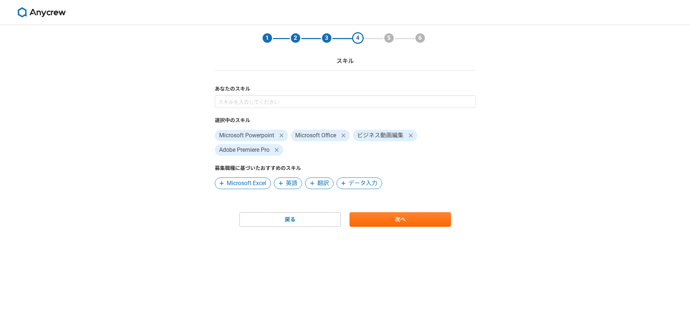
click at [254, 122] on label "選択中のスキル" at bounding box center [345, 121] width 261 height 8
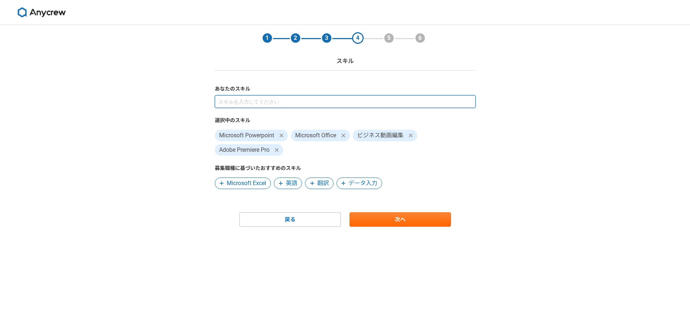
click at [262, 101] on input at bounding box center [345, 101] width 261 height 13
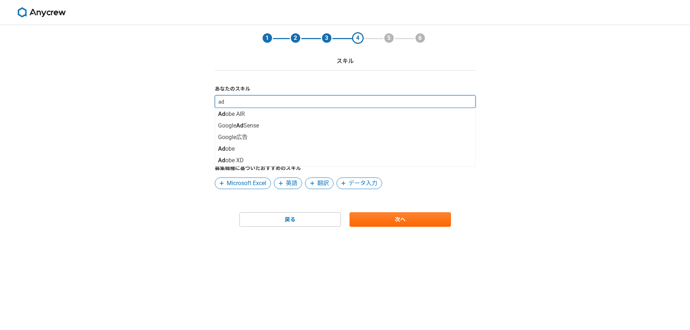
type input "a"
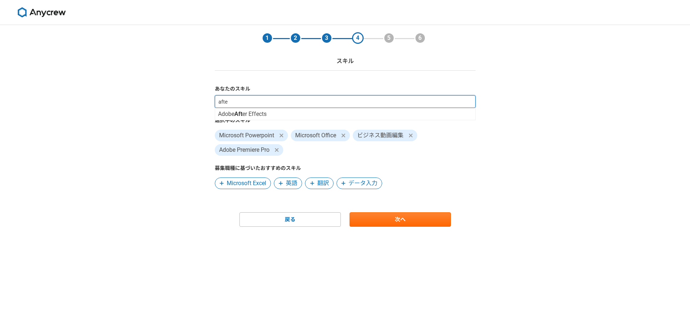
type input "after"
click at [253, 101] on input at bounding box center [345, 101] width 261 height 13
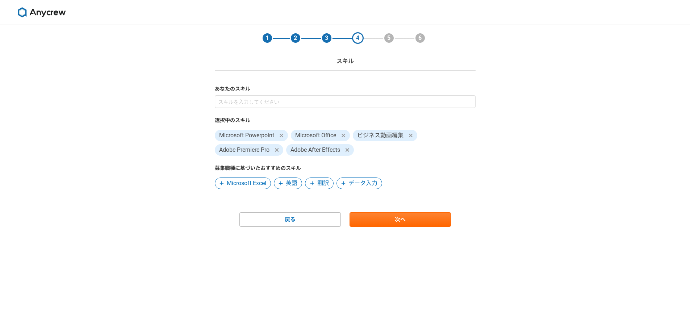
click at [125, 149] on div "1 2 3 4 5 6 スキル あなたのスキル 選択中のスキル Microsoft Powerpoint Microsoft Office ビジネス動画編集 …" at bounding box center [345, 177] width 690 height 305
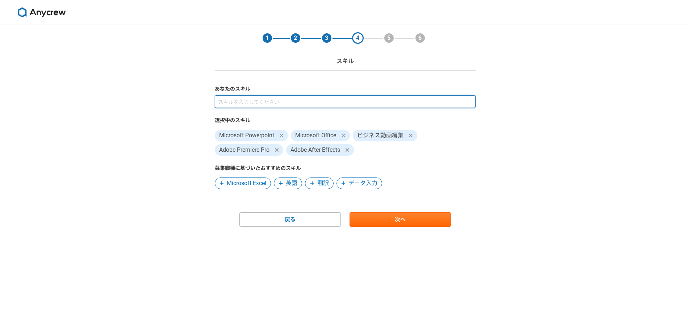
click at [296, 97] on input at bounding box center [345, 101] width 261 height 13
type input "d"
type input "動画編集"
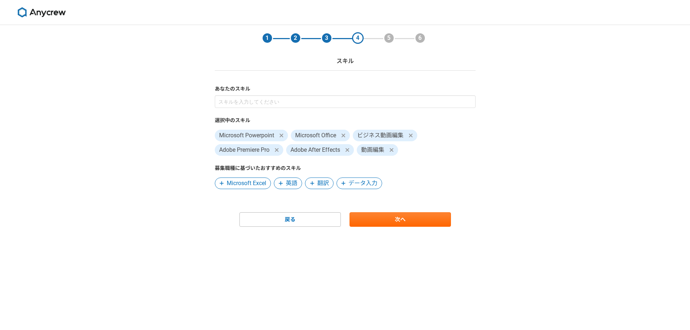
click at [306, 94] on div "あなたのスキル 選択中のスキル Microsoft Powerpoint Microsoft Office ビジネス動画編集 Adobe Premiere P…" at bounding box center [345, 137] width 261 height 104
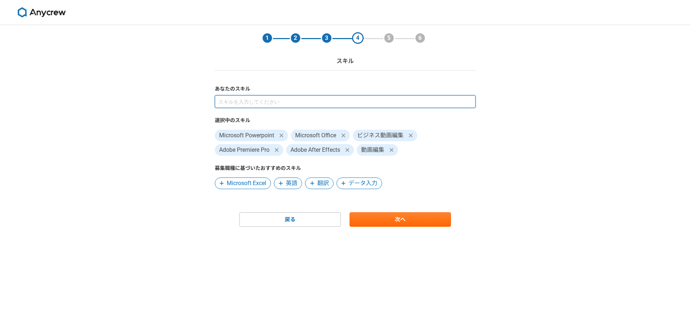
click at [305, 101] on input at bounding box center [345, 101] width 261 height 13
type input "ライター"
click at [252, 101] on input at bounding box center [345, 101] width 261 height 13
click at [251, 102] on input at bounding box center [345, 101] width 261 height 13
type input "ライター"
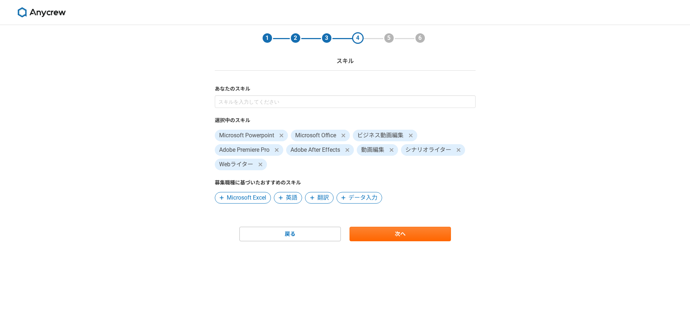
click at [526, 163] on div "1 2 3 4 5 6 スキル あなたのスキル 選択中のスキル Microsoft Powerpoint Microsoft Office ビジネス動画編集 …" at bounding box center [345, 177] width 690 height 305
click at [263, 165] on icon at bounding box center [260, 165] width 4 height 6
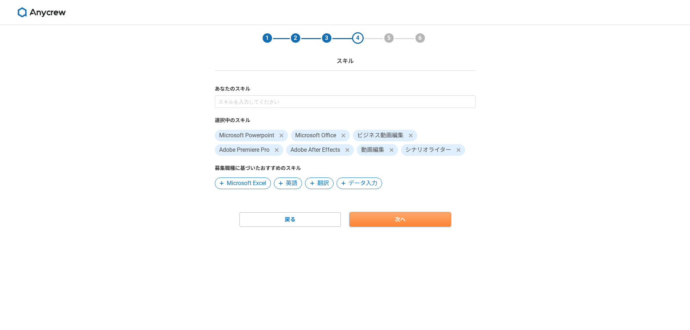
click at [387, 219] on link "次へ" at bounding box center [400, 219] width 101 height 14
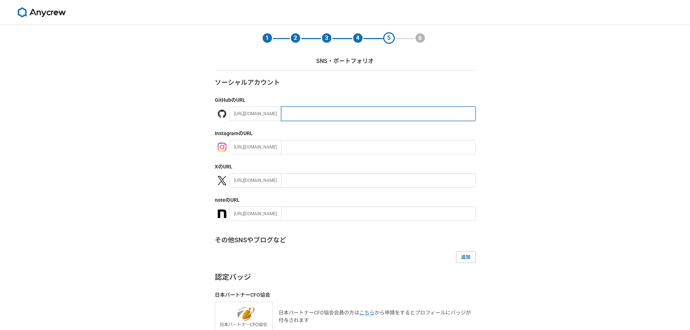
click at [300, 113] on input "text" at bounding box center [378, 114] width 195 height 14
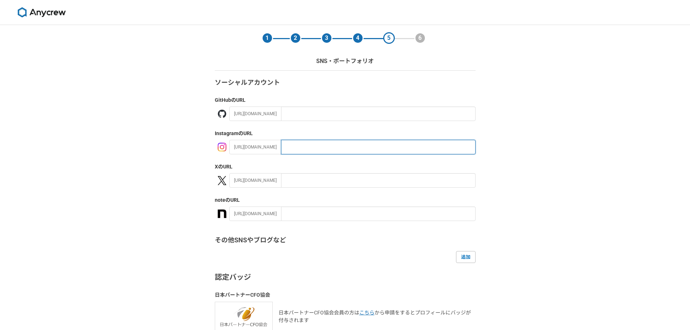
click at [304, 149] on input "text" at bounding box center [378, 147] width 195 height 14
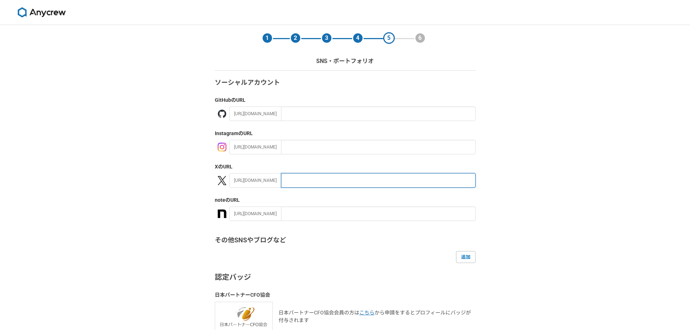
click at [301, 188] on input "text" at bounding box center [378, 180] width 195 height 14
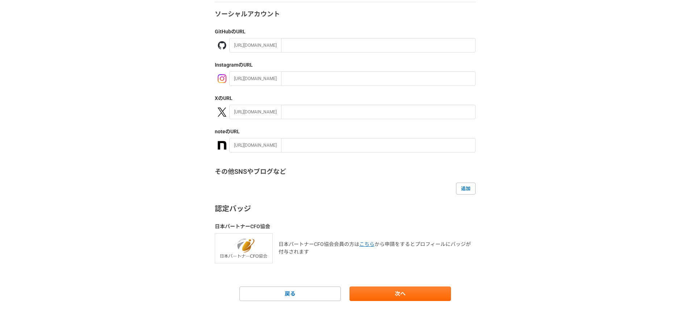
drag, startPoint x: 541, startPoint y: 271, endPoint x: 504, endPoint y: 287, distance: 39.9
click at [540, 274] on div "1 2 3 4 5 6 SNS・ポートフォリオ ソーシャルアカウント GitHub のURL https://github.com/ Instagram のU…" at bounding box center [345, 144] width 690 height 374
click at [439, 290] on link "次へ" at bounding box center [400, 294] width 101 height 14
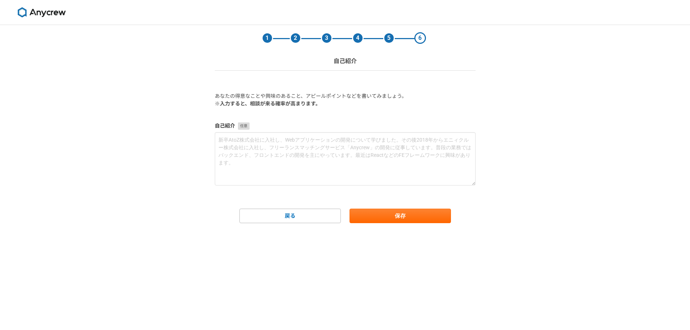
scroll to position [0, 0]
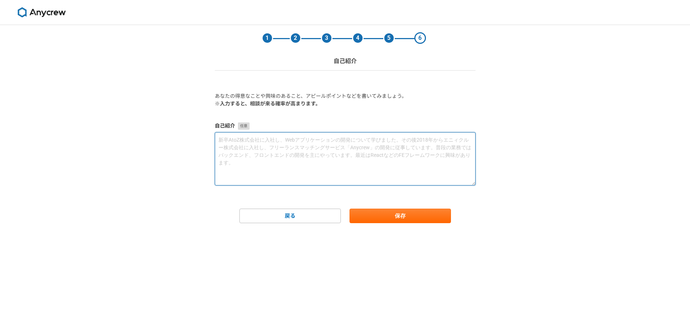
click at [280, 151] on textarea at bounding box center [345, 158] width 261 height 53
click at [326, 134] on textarea at bounding box center [345, 158] width 261 height 53
drag, startPoint x: 326, startPoint y: 148, endPoint x: 323, endPoint y: 152, distance: 5.1
click at [323, 152] on textarea at bounding box center [345, 158] width 261 height 53
type textarea "ス"
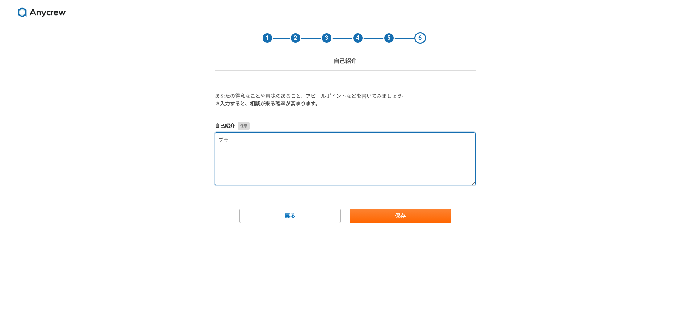
type textarea "プ"
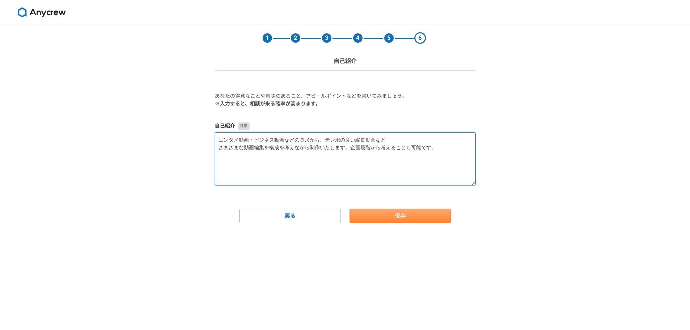
type textarea "エンタメ動画・ビジネス動画などの長尺から、テンポの良い縦長動画など さまざまな動画編集を構成を考えながら制作いたします。企画段階から考えることも可能です。"
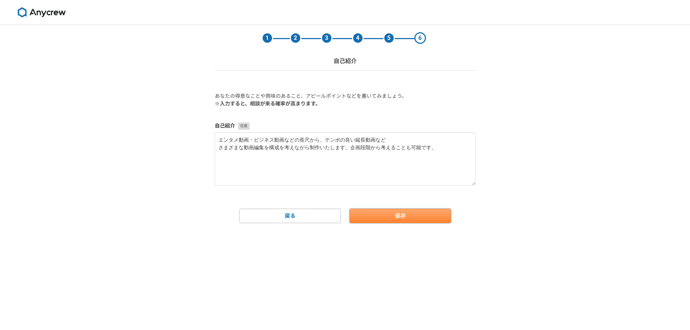
click at [370, 220] on button "保存" at bounding box center [400, 216] width 101 height 14
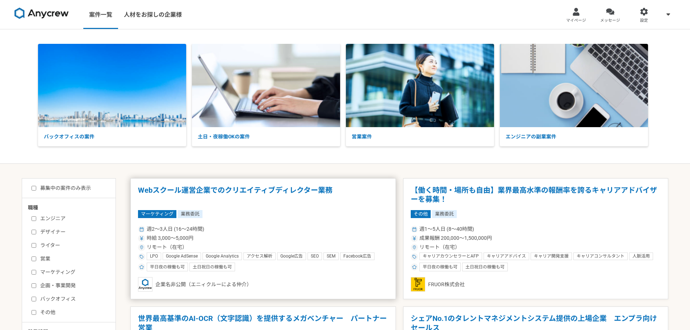
click at [364, 180] on article "Webスクール運営企業でのクリエイティブディレクター業務 マーケティング 業務委託 週2〜3人日 (16〜24時間) 時給 3,000〜5,000円 リモート…" at bounding box center [263, 238] width 266 height 121
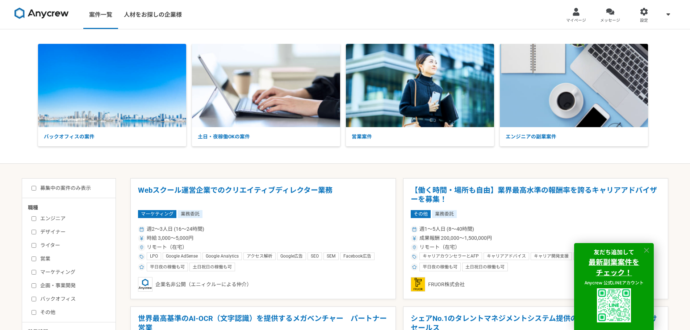
click at [650, 253] on icon at bounding box center [647, 250] width 8 height 8
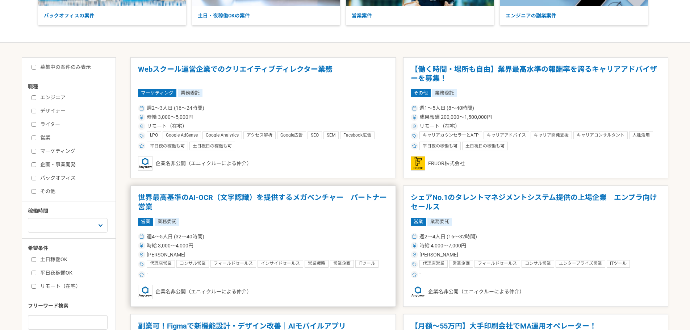
scroll to position [109, 0]
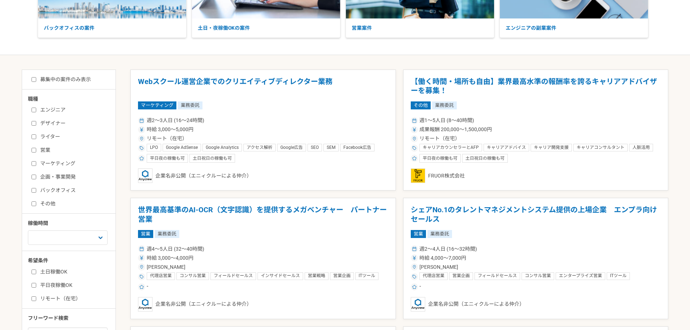
click at [49, 203] on label "その他" at bounding box center [73, 204] width 83 height 8
click at [36, 203] on input "その他" at bounding box center [34, 203] width 5 height 5
checkbox input "true"
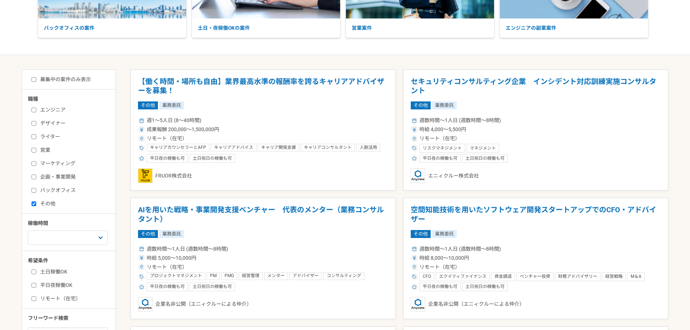
click at [55, 176] on label "企画・事業開発" at bounding box center [73, 177] width 83 height 8
click at [36, 176] on input "企画・事業開発" at bounding box center [34, 177] width 5 height 5
checkbox input "true"
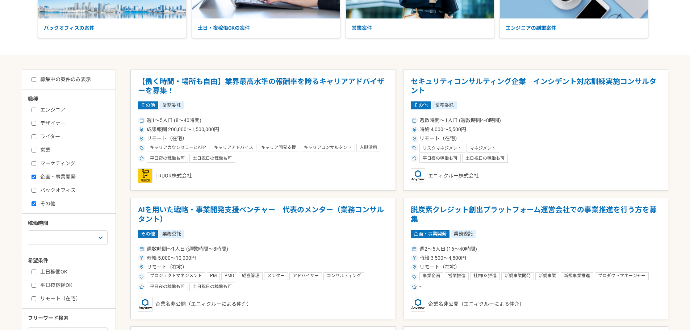
click at [58, 127] on label "デザイナー" at bounding box center [73, 124] width 83 height 8
click at [36, 126] on input "デザイナー" at bounding box center [34, 123] width 5 height 5
checkbox input "true"
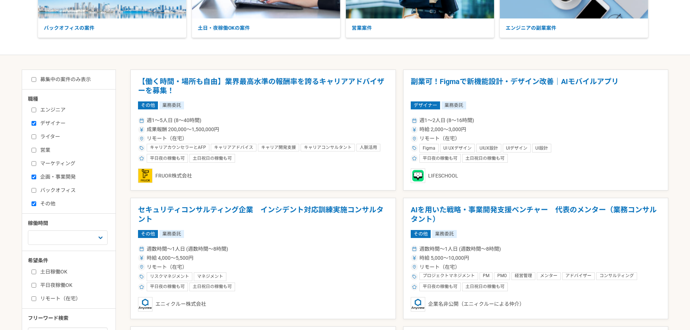
click at [60, 82] on label "募集中の案件のみ表示" at bounding box center [61, 80] width 59 height 8
click at [36, 82] on input "募集中の案件のみ表示" at bounding box center [34, 79] width 5 height 5
checkbox input "true"
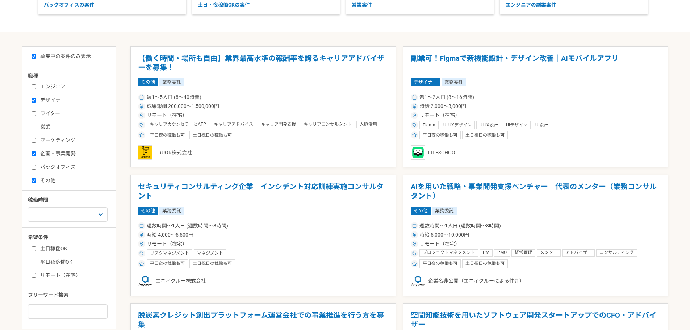
scroll to position [145, 0]
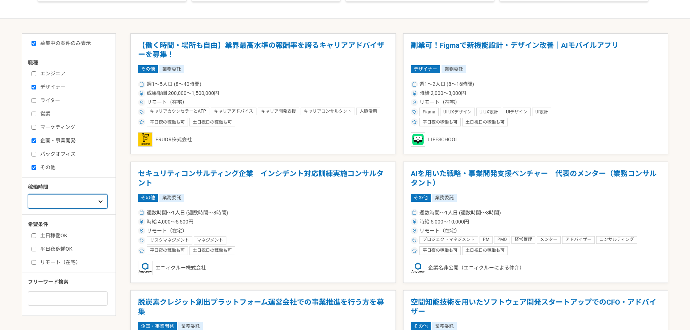
click at [74, 207] on select "週1人日（8時間）以下 週2人日（16時間）以下 週3人日（24時間）以下 週4人日（32時間）以下 週5人日（40時間）以下" at bounding box center [68, 201] width 80 height 14
select select "2"
click at [28, 194] on select "週1人日（8時間）以下 週2人日（16時間）以下 週3人日（24時間）以下 週4人日（32時間）以下 週5人日（40時間）以下" at bounding box center [68, 201] width 80 height 14
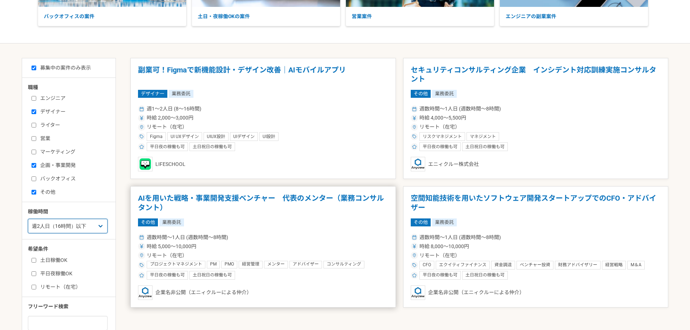
scroll to position [172, 0]
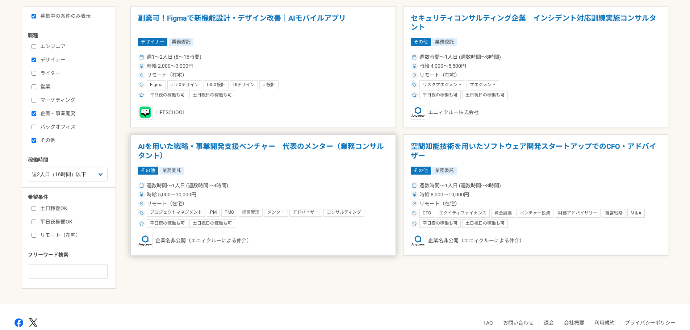
click at [258, 150] on h1 "AIを用いた戦略・事業開発支援ベンチャー　代表のメンター（業務コンサルタント）" at bounding box center [263, 151] width 250 height 18
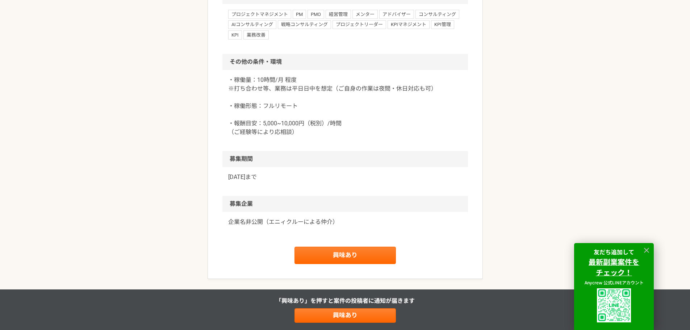
scroll to position [591, 0]
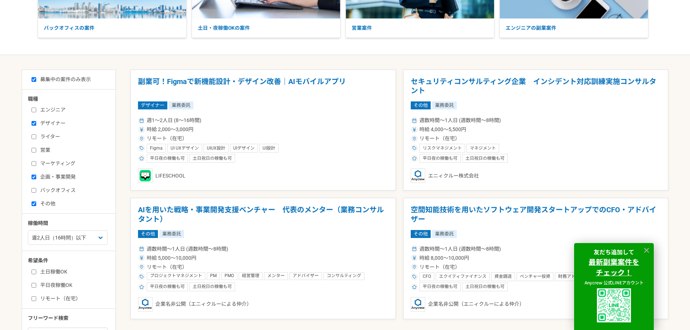
scroll to position [208, 0]
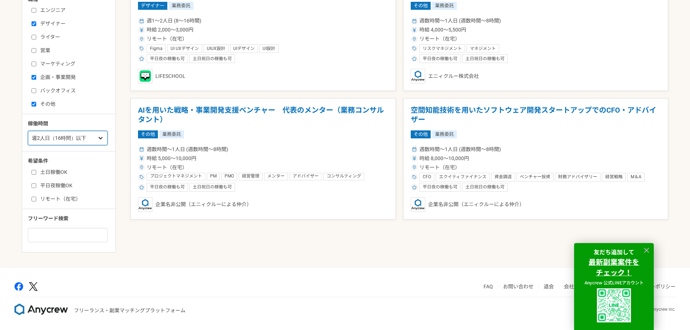
click at [96, 140] on select "週1人日（8時間）以下 週2人日（16時間）以下 週3人日（24時間）以下 週4人日（32時間）以下 週5人日（40時間）以下" at bounding box center [68, 138] width 80 height 14
select select "3"
click at [28, 131] on select "週1人日（8時間）以下 週2人日（16時間）以下 週3人日（24時間）以下 週4人日（32時間）以下 週5人日（40時間）以下" at bounding box center [68, 138] width 80 height 14
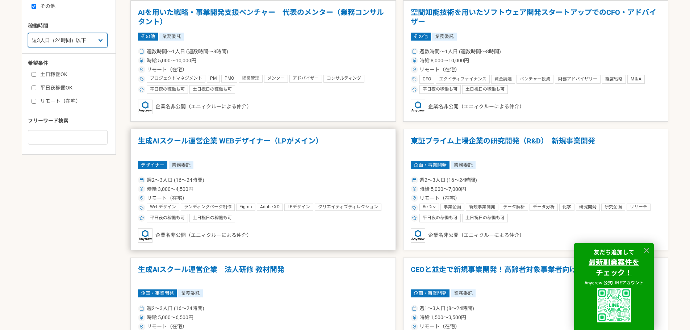
scroll to position [317, 0]
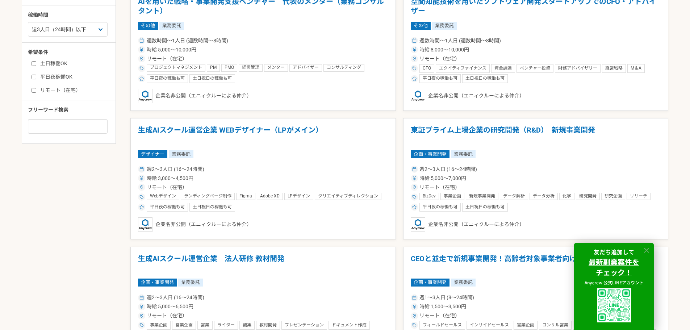
click at [646, 248] on icon at bounding box center [647, 250] width 8 height 8
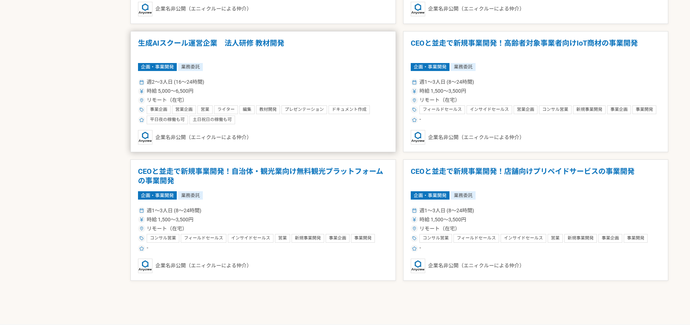
scroll to position [534, 0]
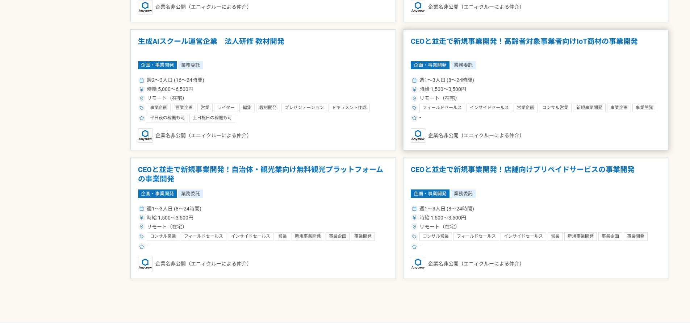
click at [492, 35] on article "CEOと並走で新規事業開発！高齢者対象事業者向けIoT商材の事業開発 企画・事業開発 業務委託 週1〜3人日 (8〜24時間) 時給 1,500〜3,500円…" at bounding box center [536, 89] width 266 height 121
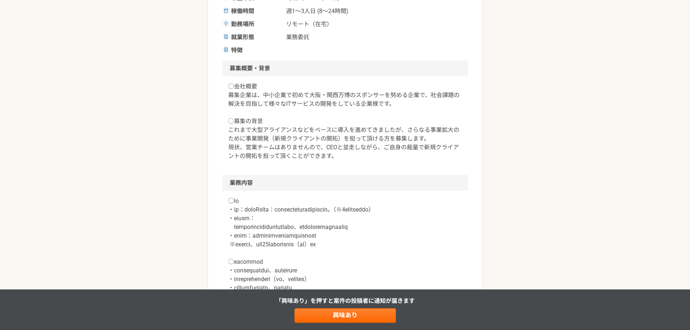
scroll to position [181, 0]
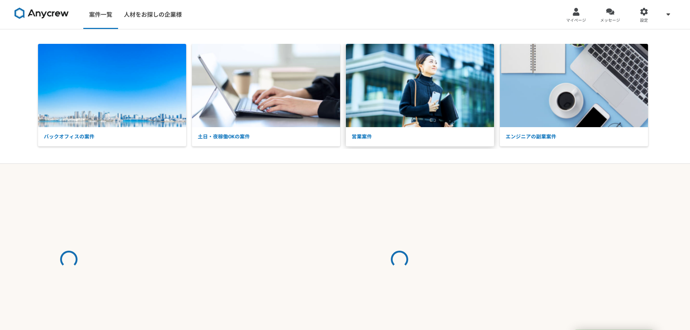
select select "3"
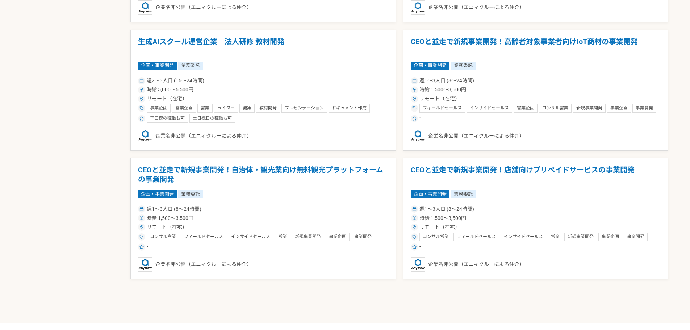
scroll to position [544, 0]
